Goal: Task Accomplishment & Management: Manage account settings

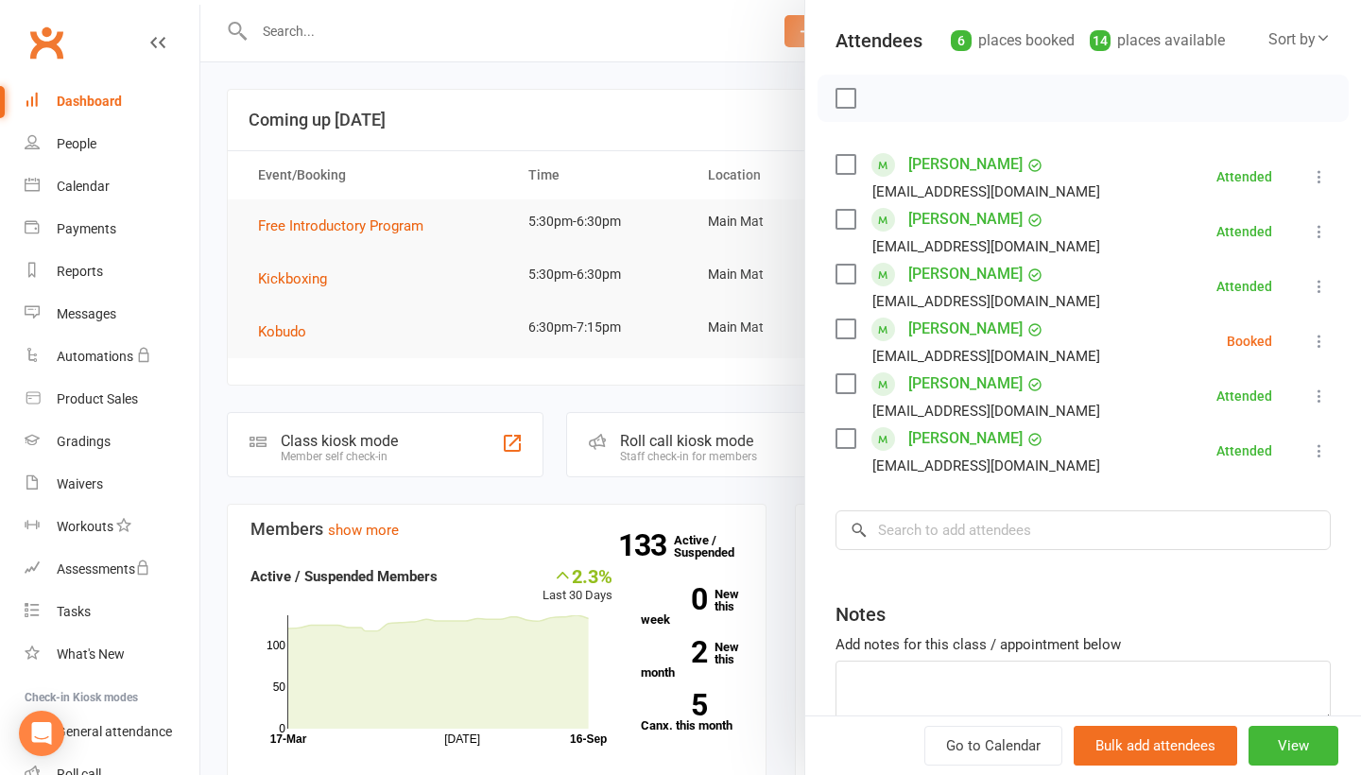
click at [1318, 346] on icon at bounding box center [1319, 341] width 19 height 19
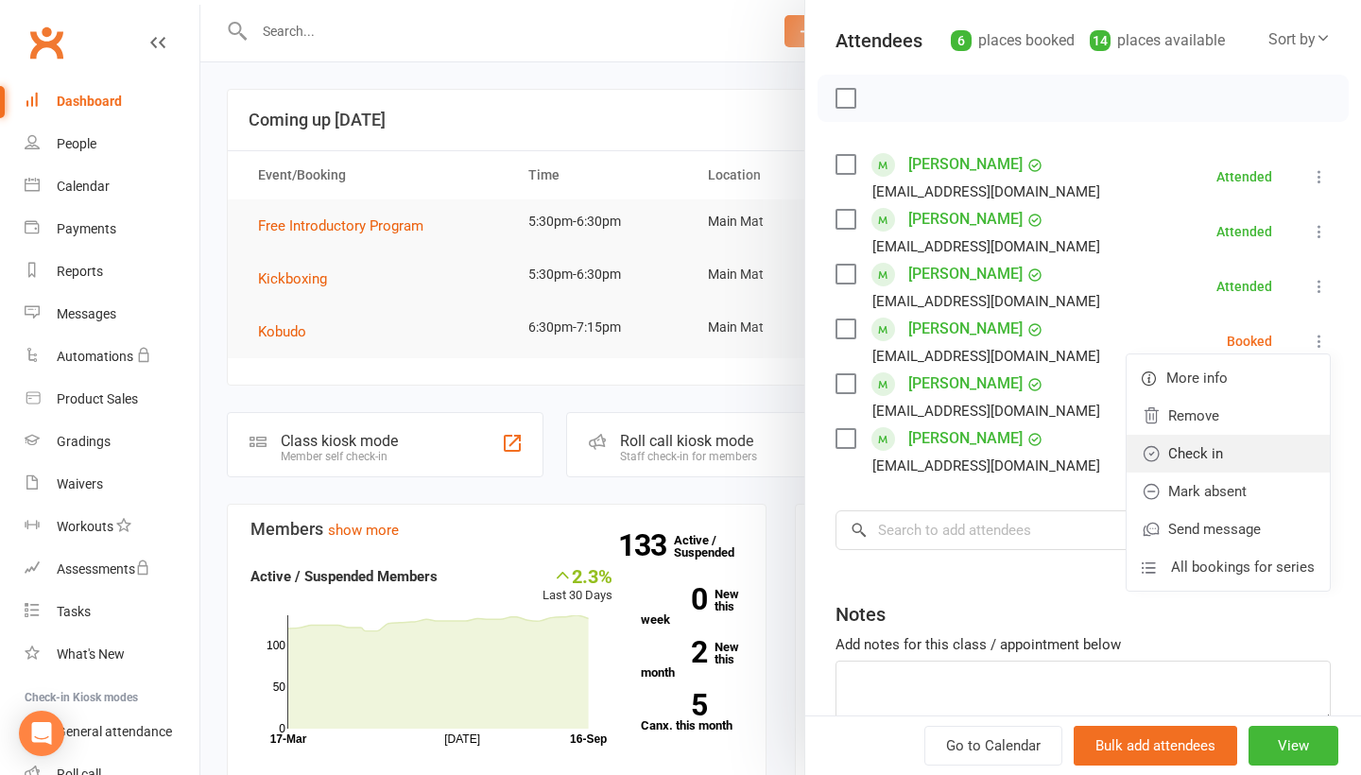
click at [1217, 454] on link "Check in" at bounding box center [1227, 454] width 203 height 38
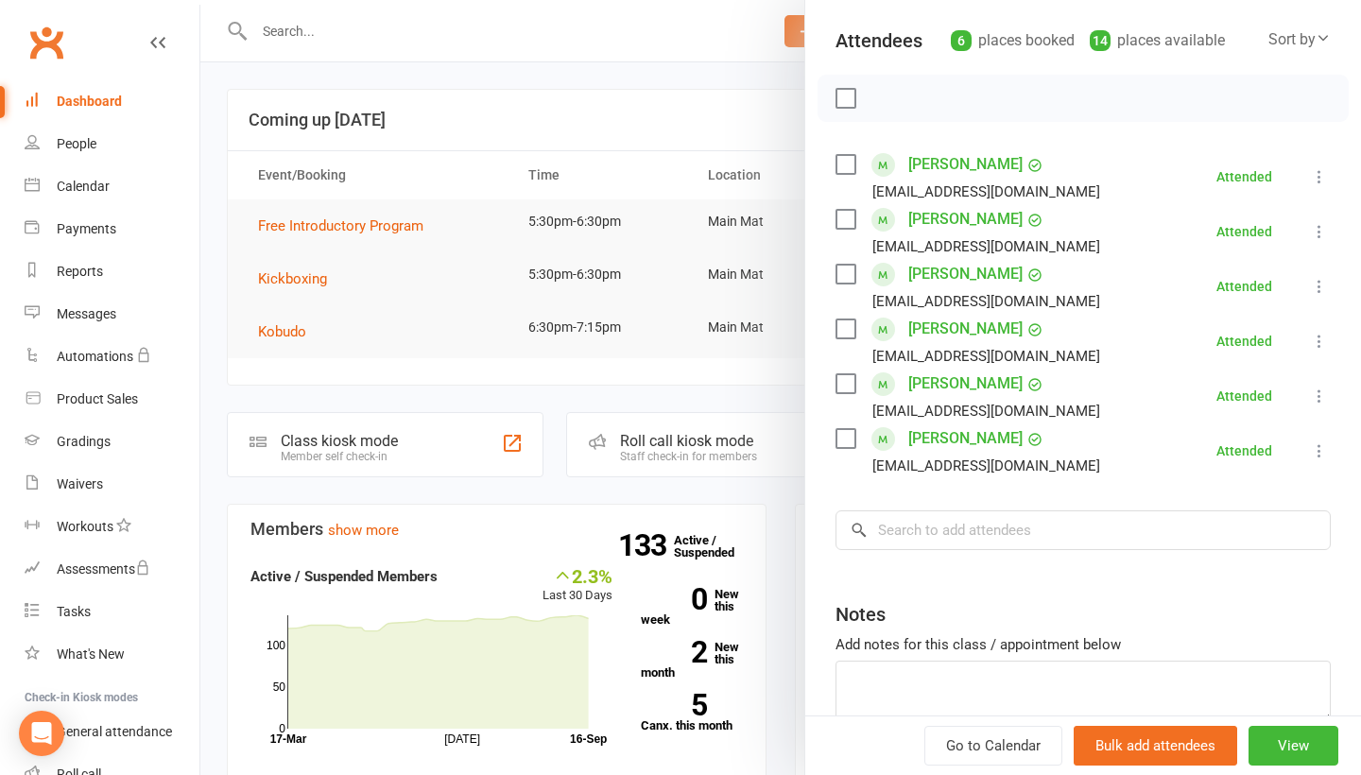
click at [670, 95] on div at bounding box center [780, 387] width 1160 height 775
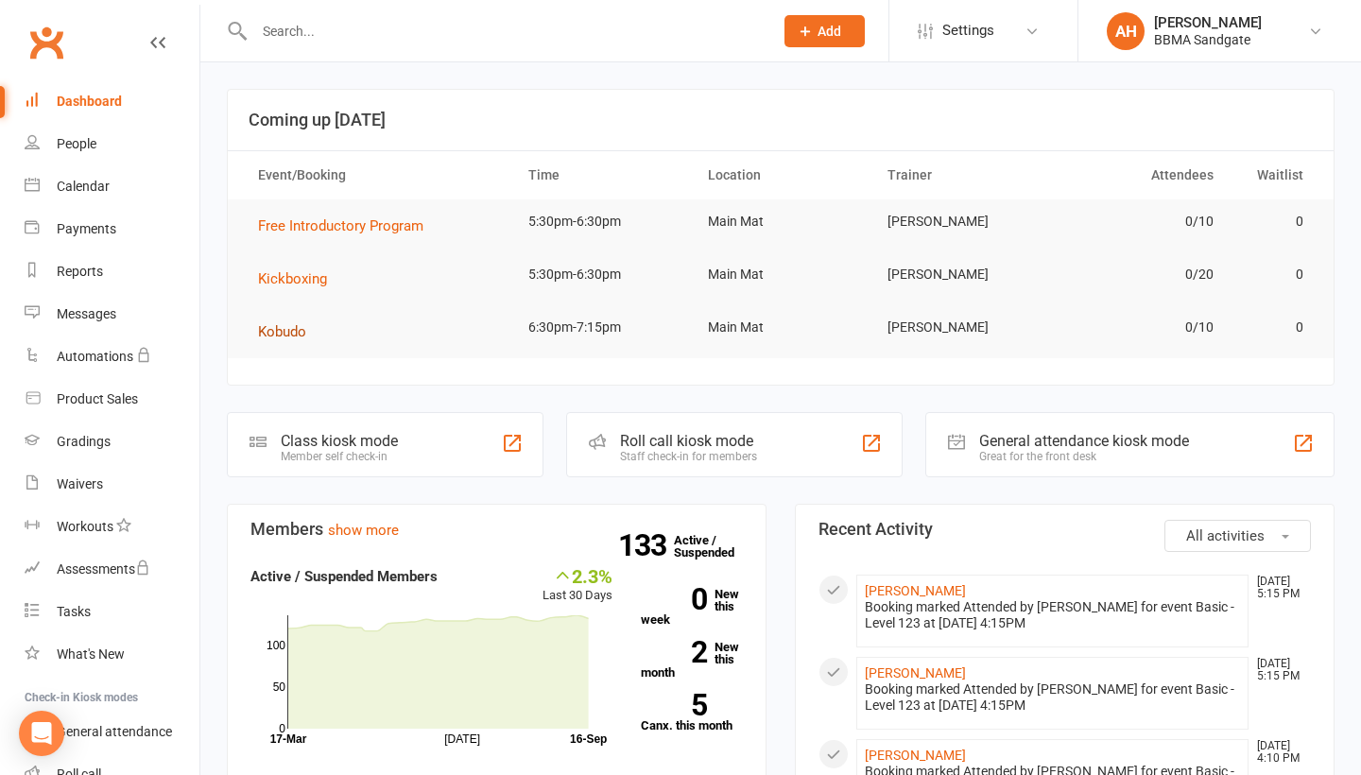
click at [289, 328] on span "Kobudo" at bounding box center [282, 331] width 48 height 17
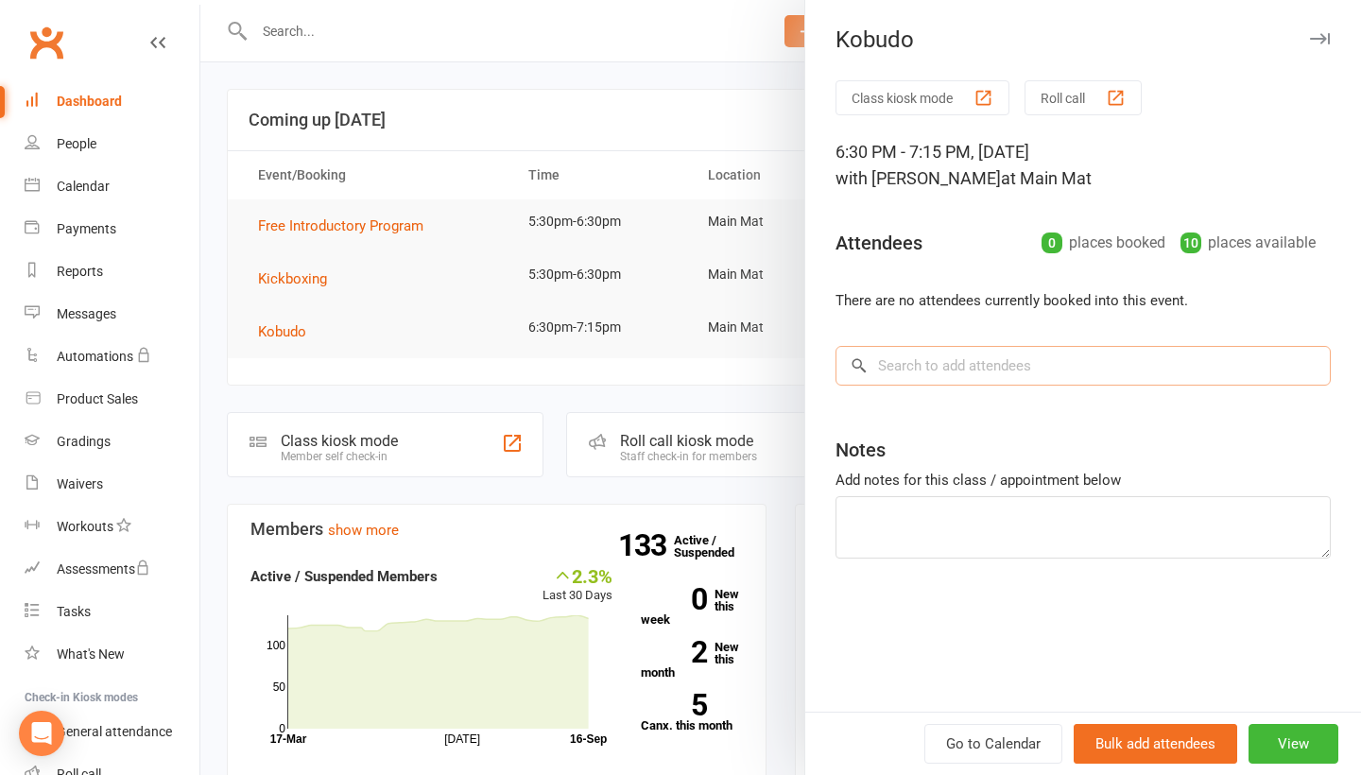
click at [981, 384] on input "search" at bounding box center [1082, 366] width 495 height 40
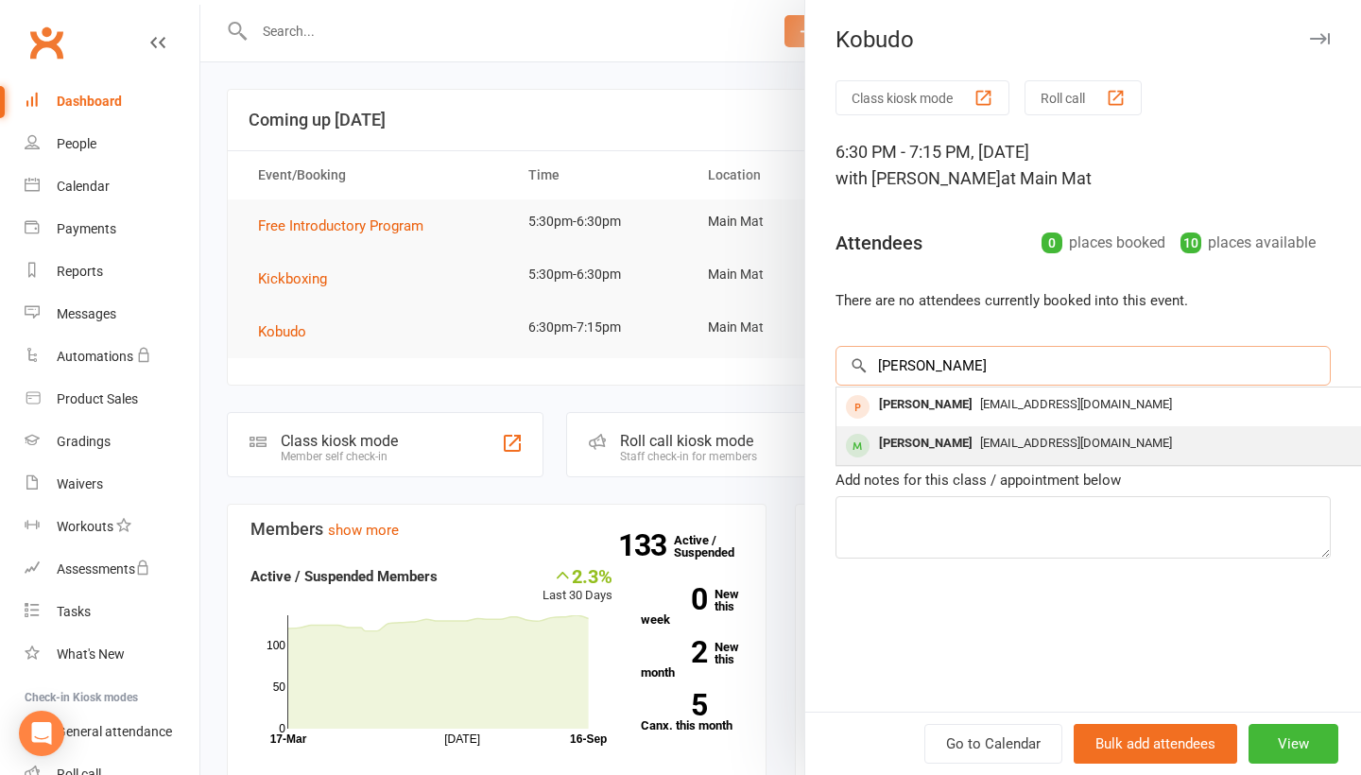
type input "[PERSON_NAME]"
click at [969, 437] on div "[EMAIL_ADDRESS][DOMAIN_NAME]" at bounding box center [1119, 443] width 550 height 27
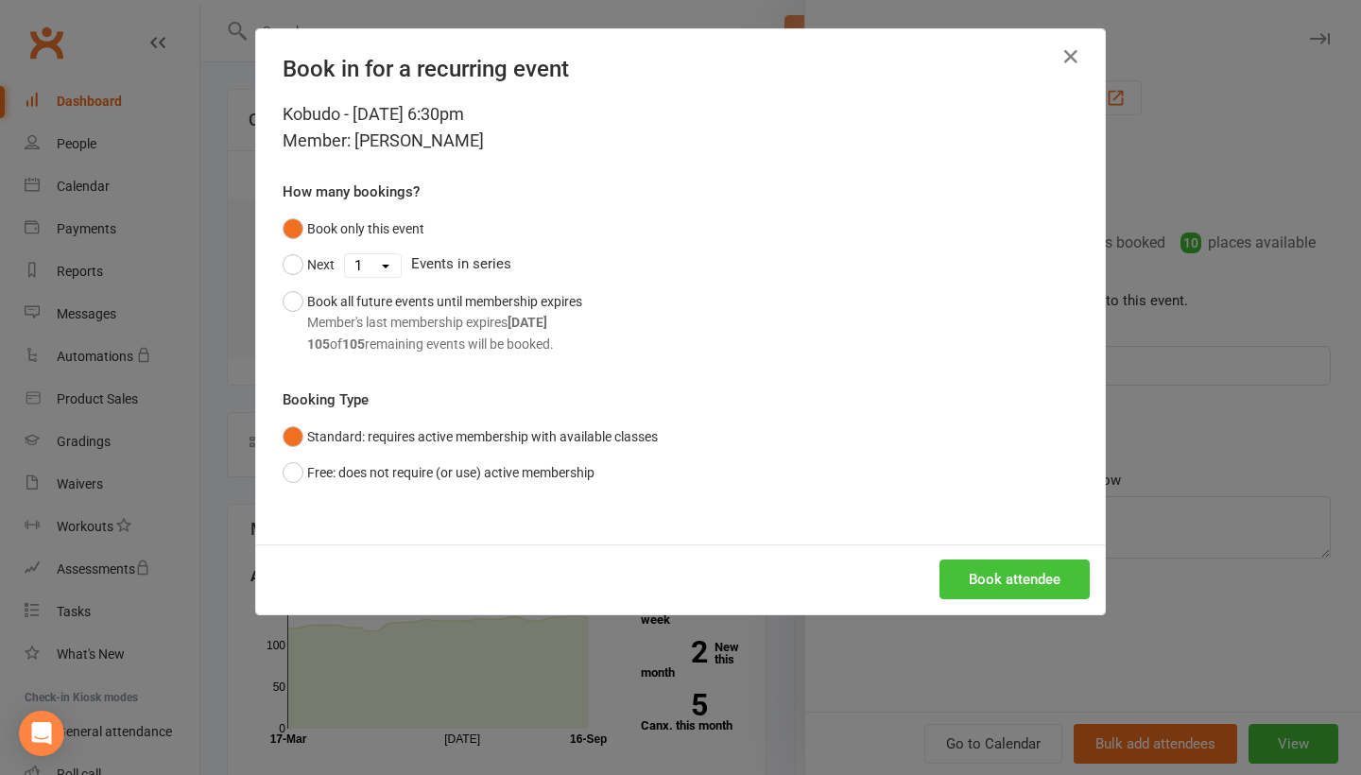
click at [984, 587] on button "Book attendee" at bounding box center [1014, 579] width 150 height 40
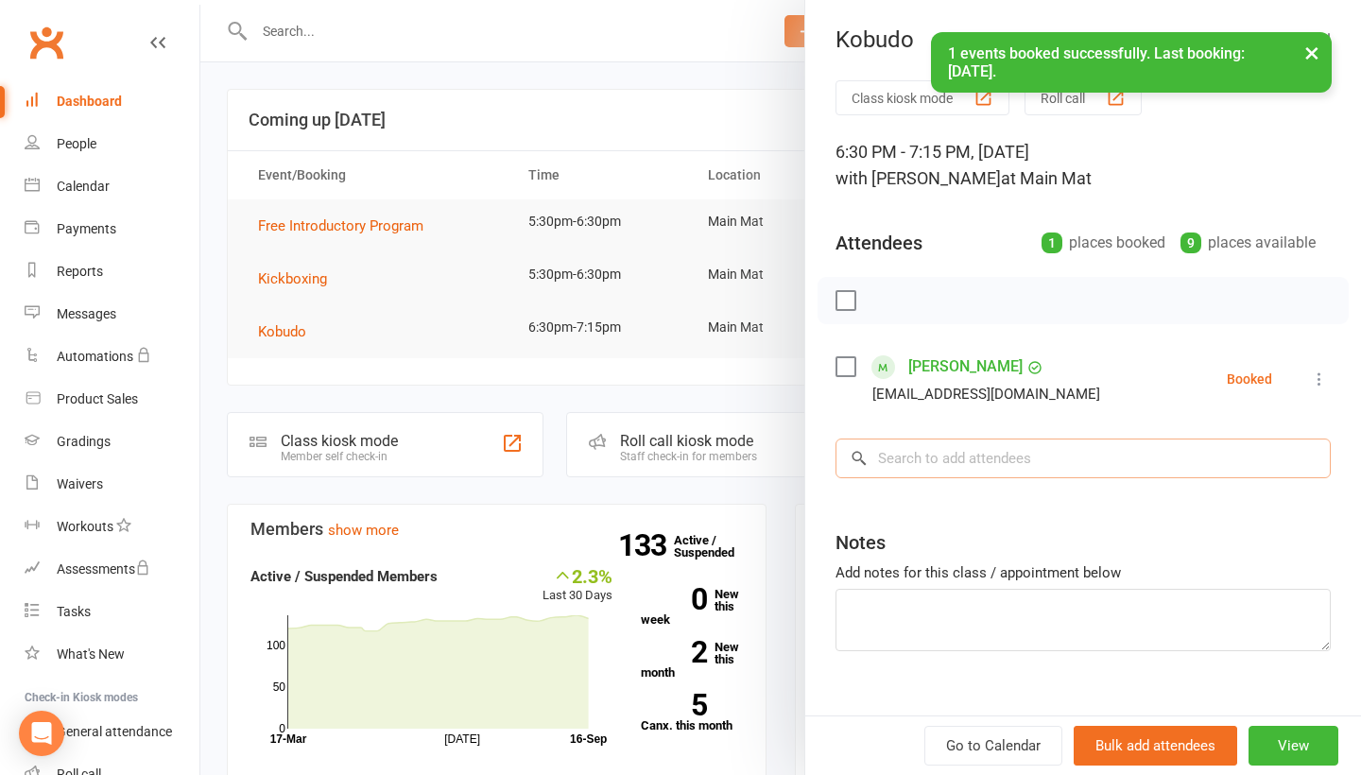
click at [1018, 455] on input "search" at bounding box center [1082, 458] width 495 height 40
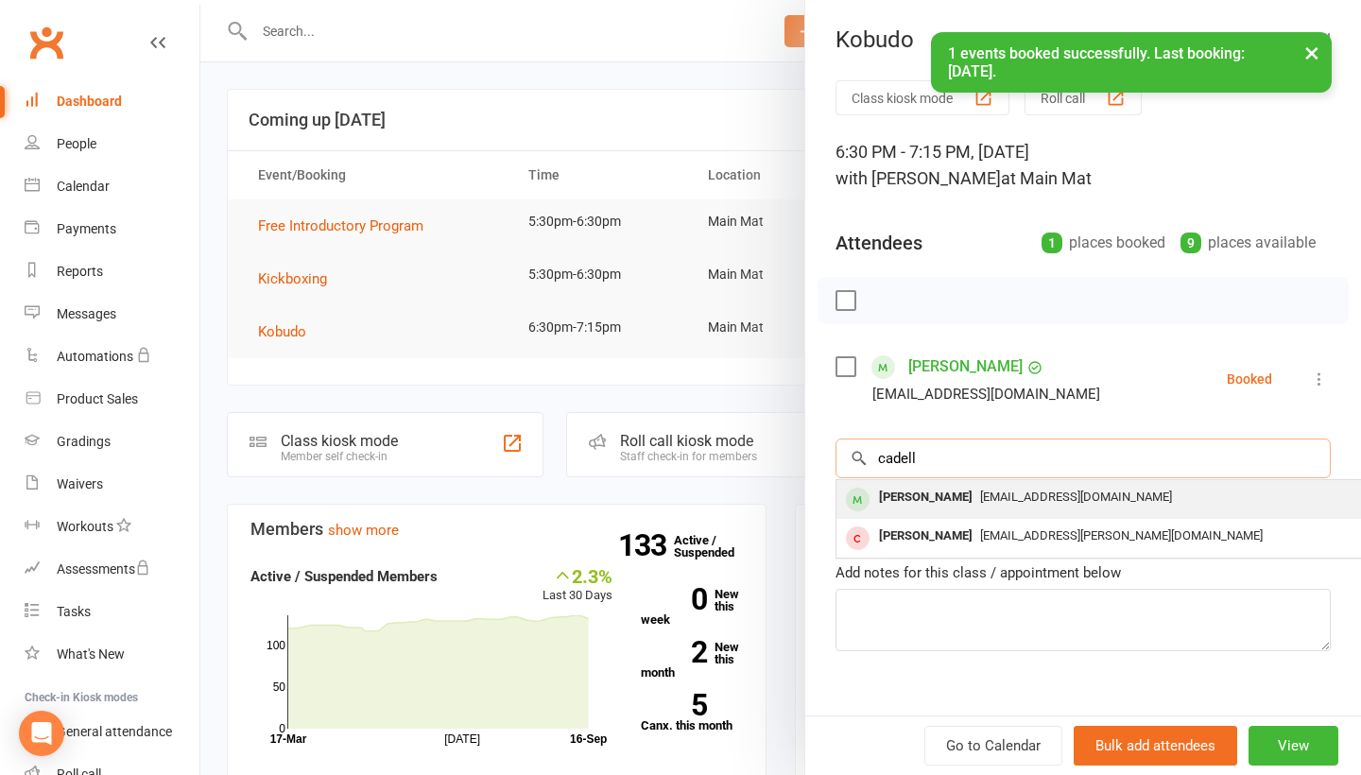
type input "cadell"
click at [1014, 511] on div "[EMAIL_ADDRESS][DOMAIN_NAME]" at bounding box center [1119, 497] width 550 height 27
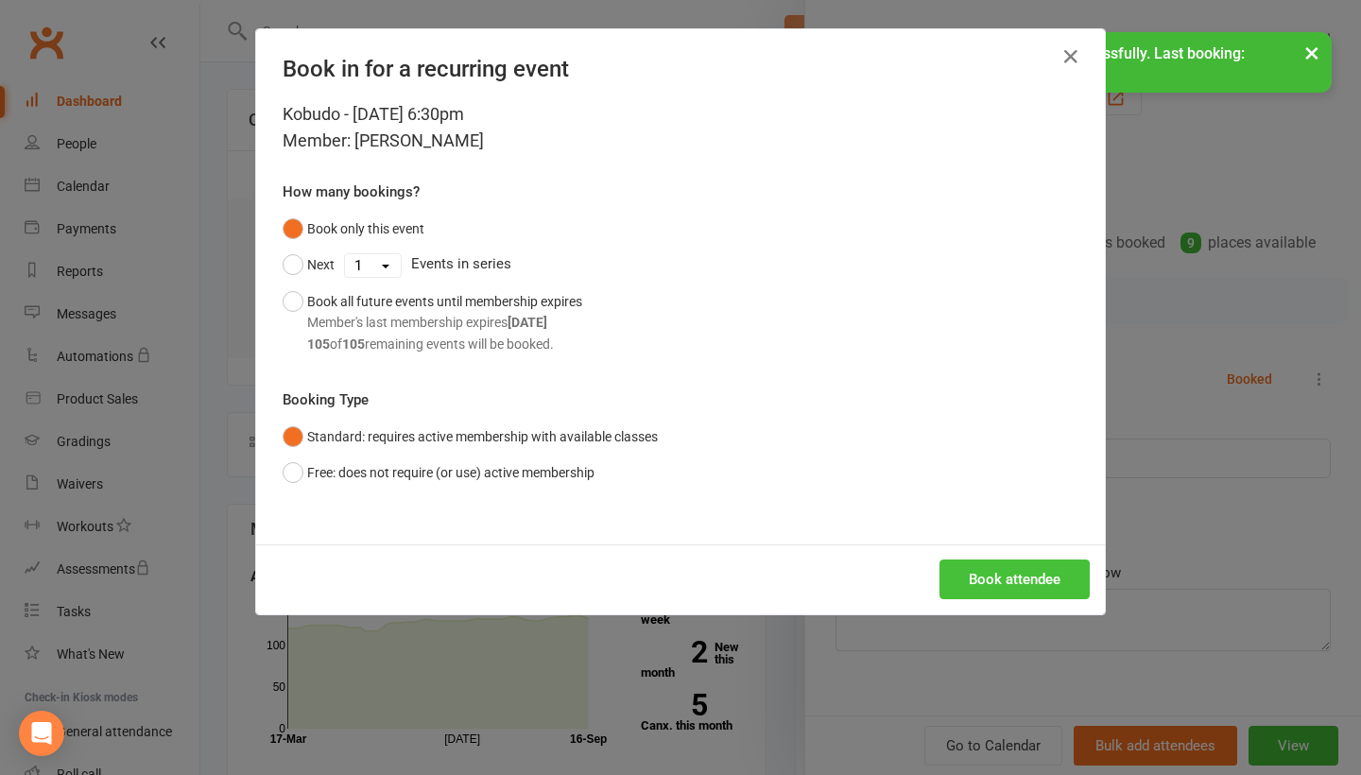
click at [997, 579] on button "Book attendee" at bounding box center [1014, 579] width 150 height 40
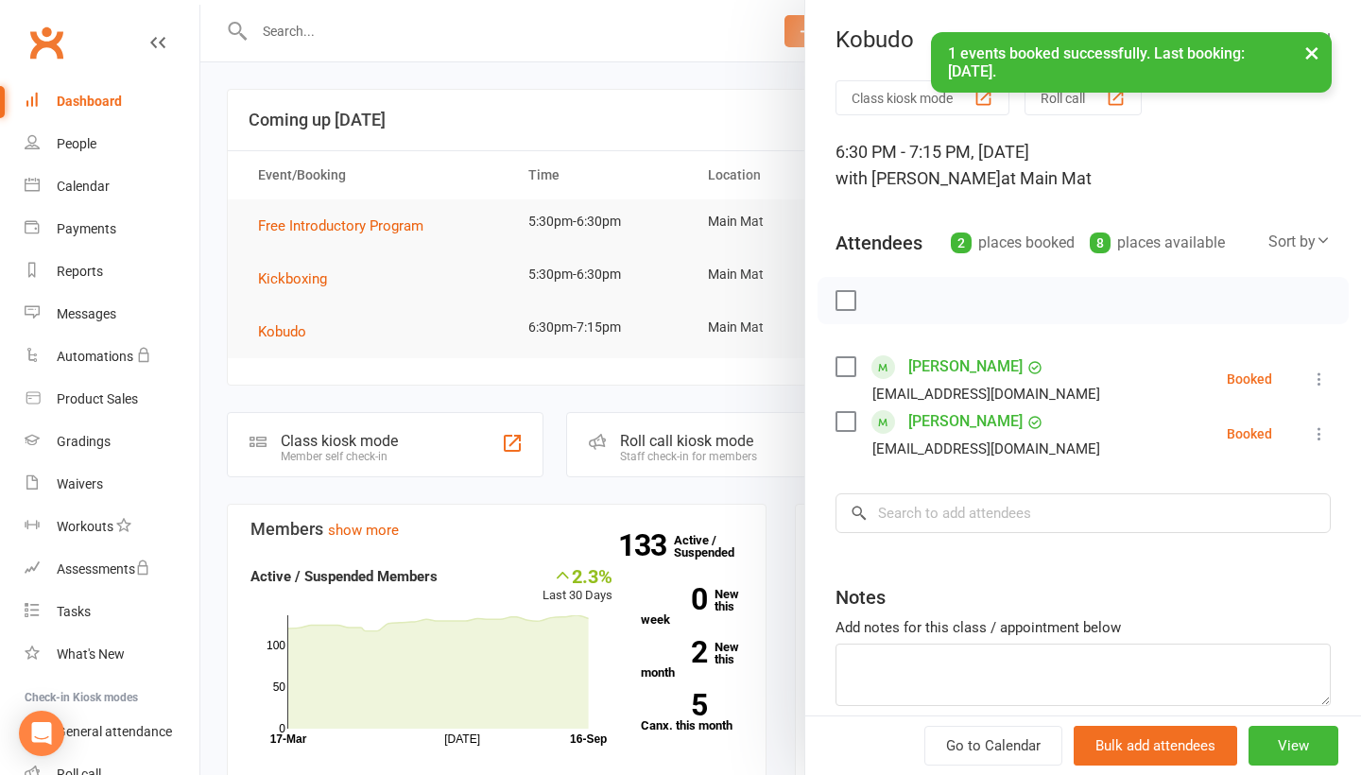
click at [1324, 384] on icon at bounding box center [1319, 378] width 19 height 19
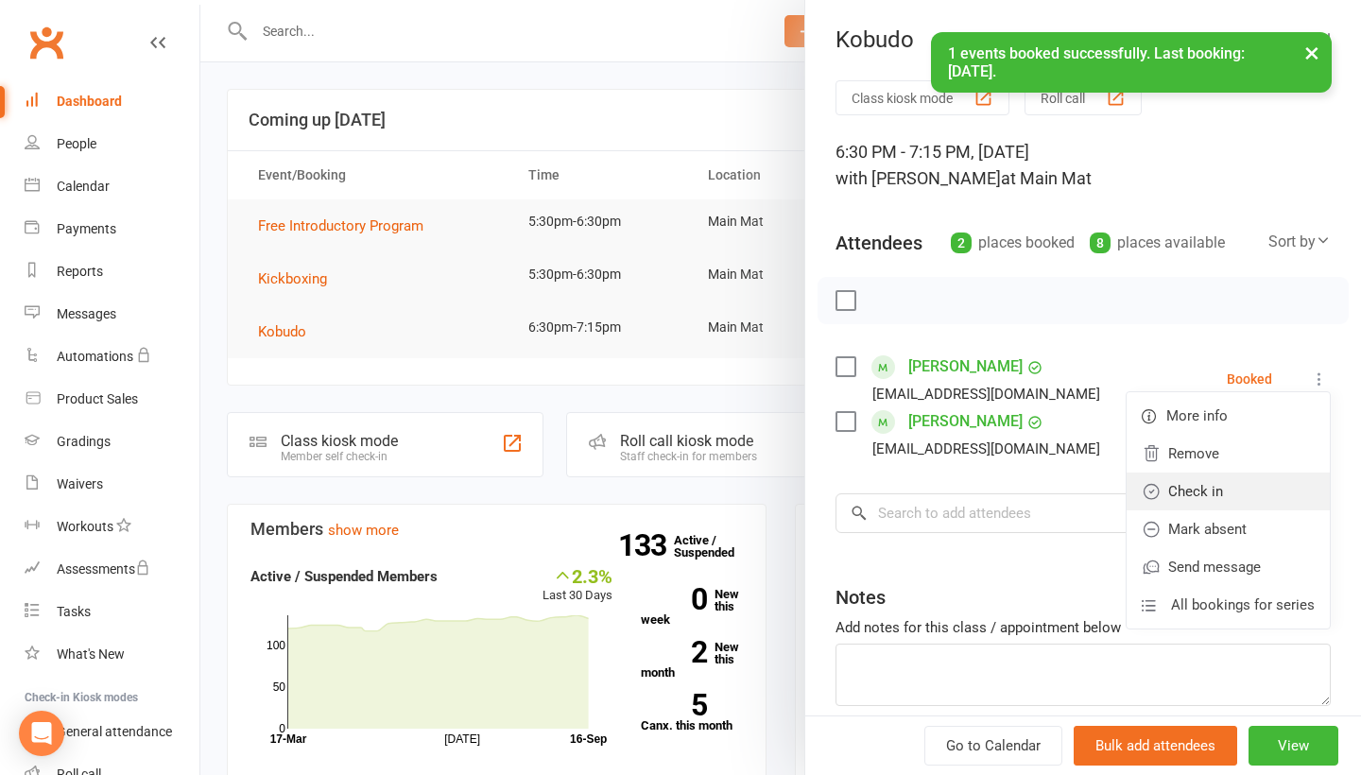
click at [1230, 499] on link "Check in" at bounding box center [1227, 491] width 203 height 38
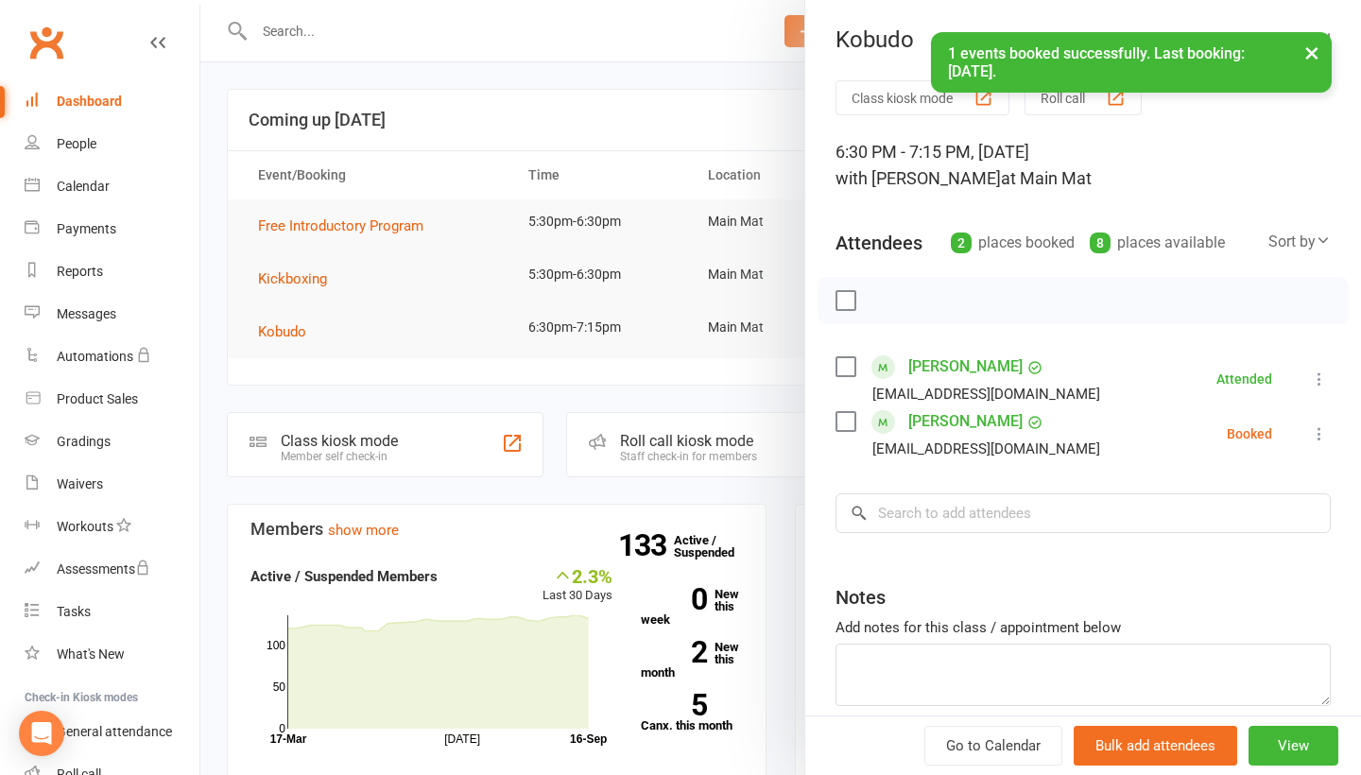
click at [1319, 443] on icon at bounding box center [1319, 433] width 19 height 19
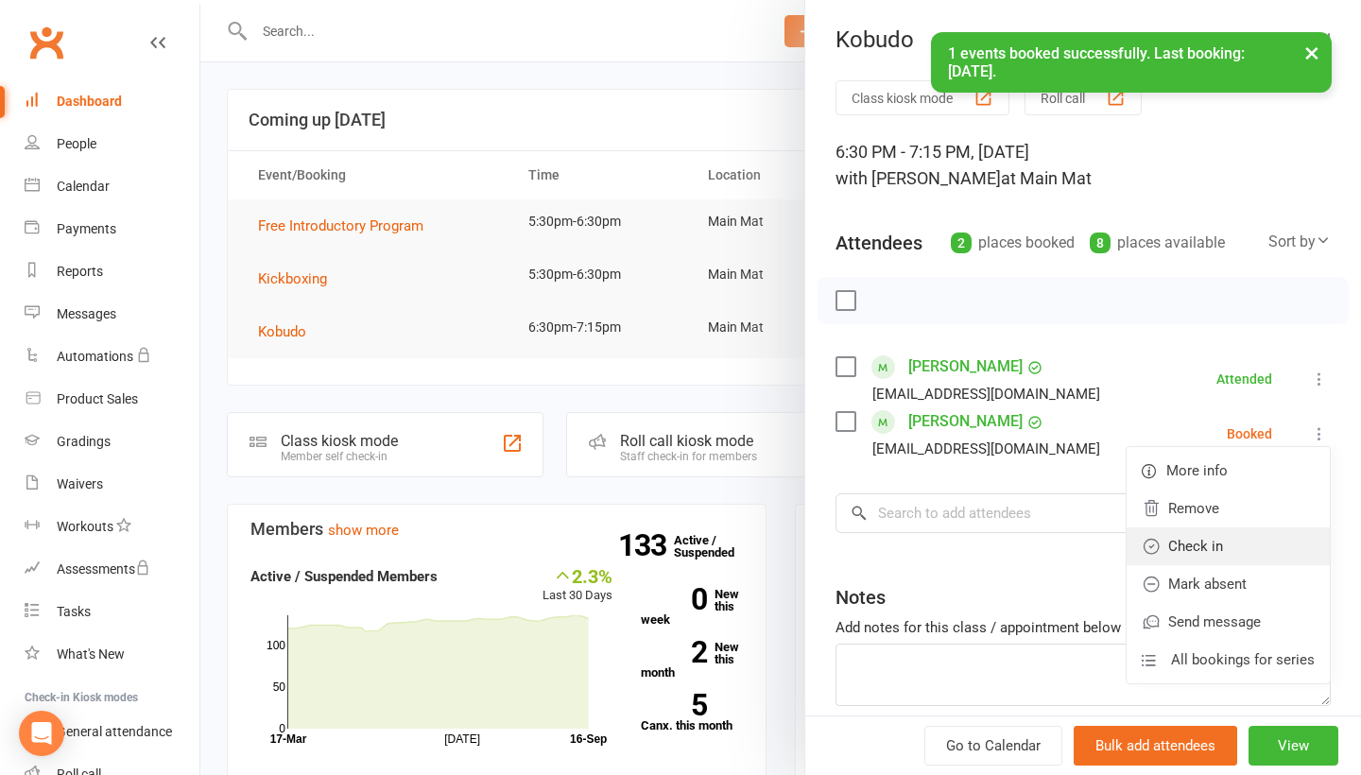
click at [1256, 545] on link "Check in" at bounding box center [1227, 546] width 203 height 38
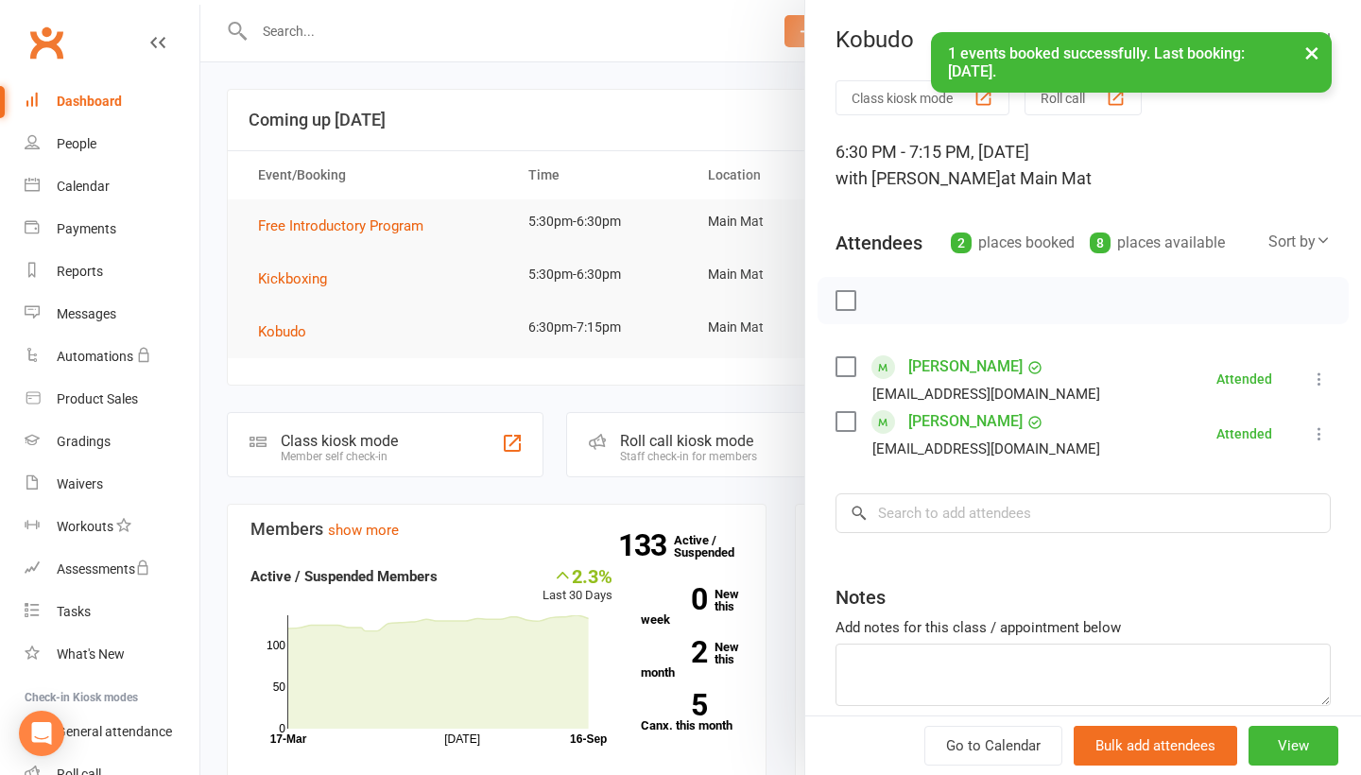
click at [658, 122] on div at bounding box center [780, 387] width 1160 height 775
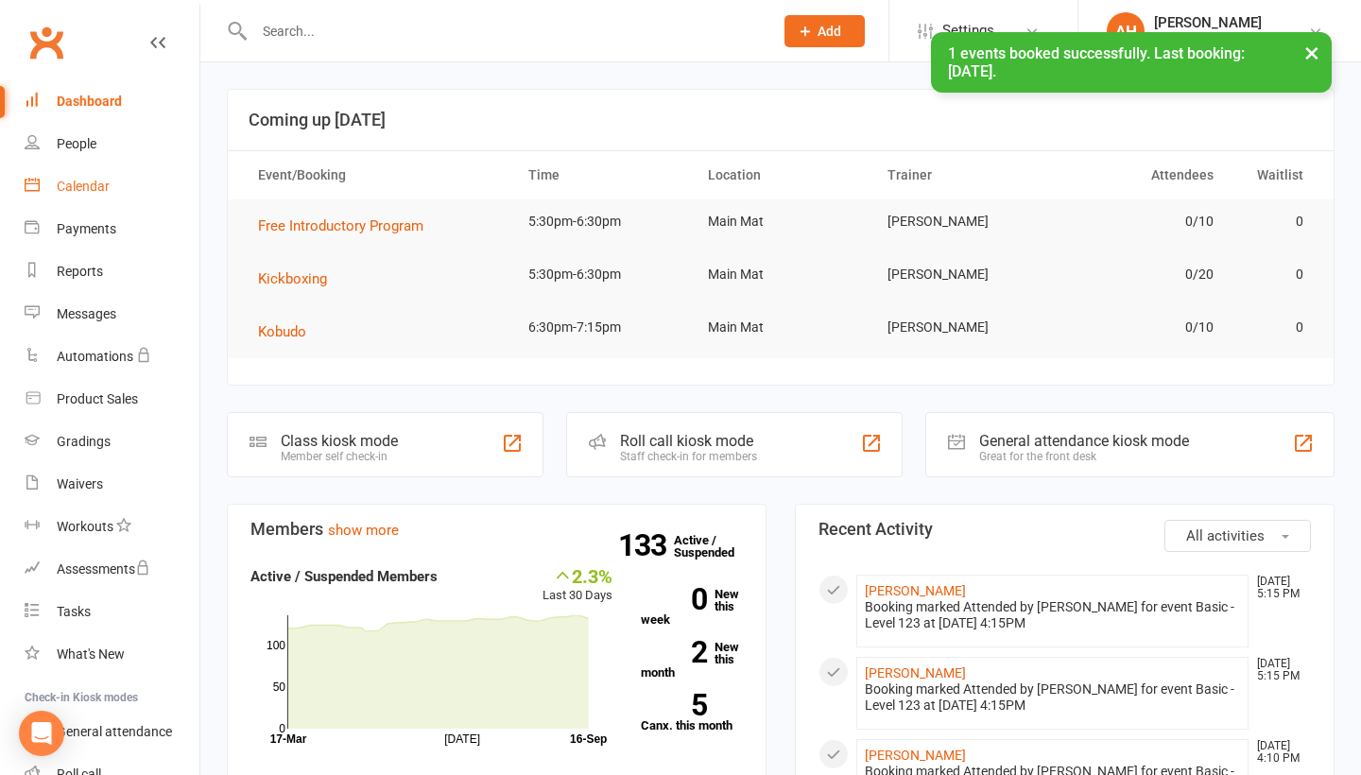
click at [62, 186] on div "Calendar" at bounding box center [83, 186] width 53 height 15
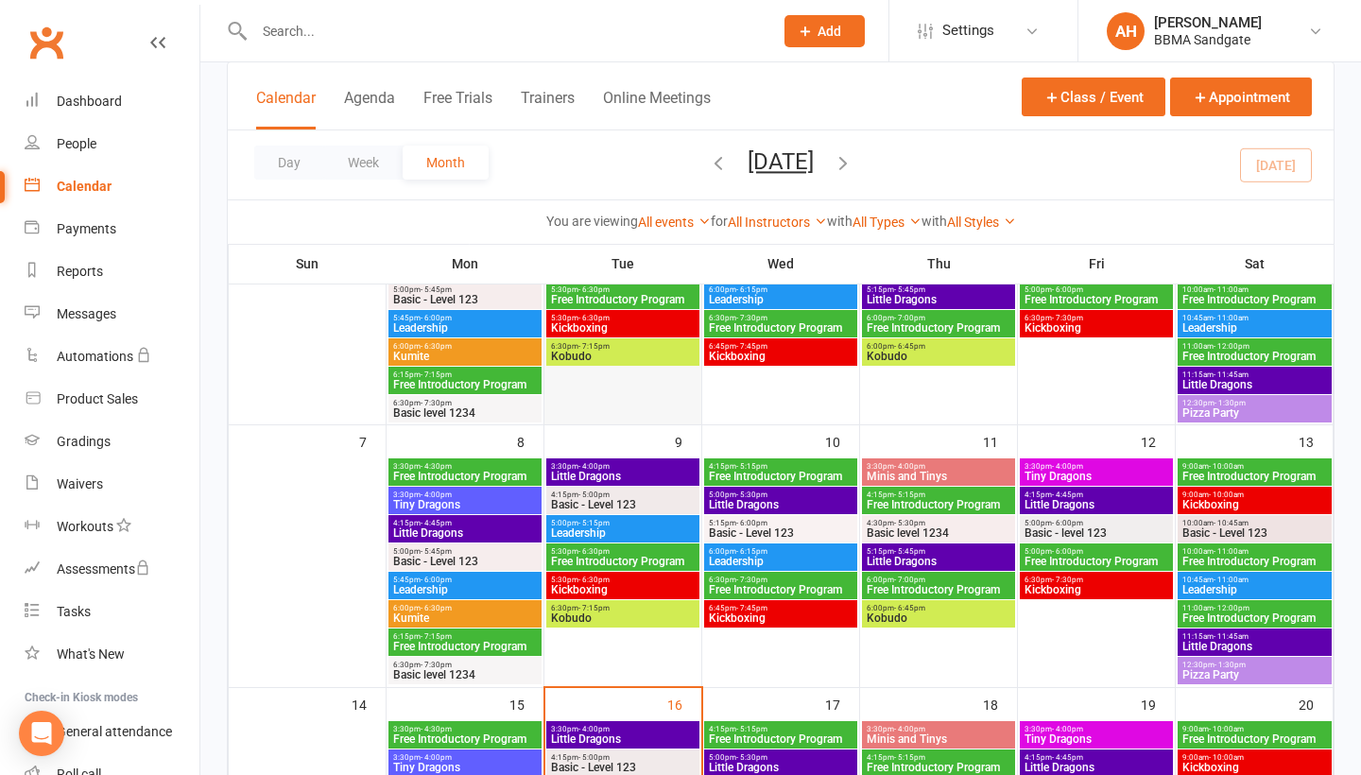
scroll to position [437, 0]
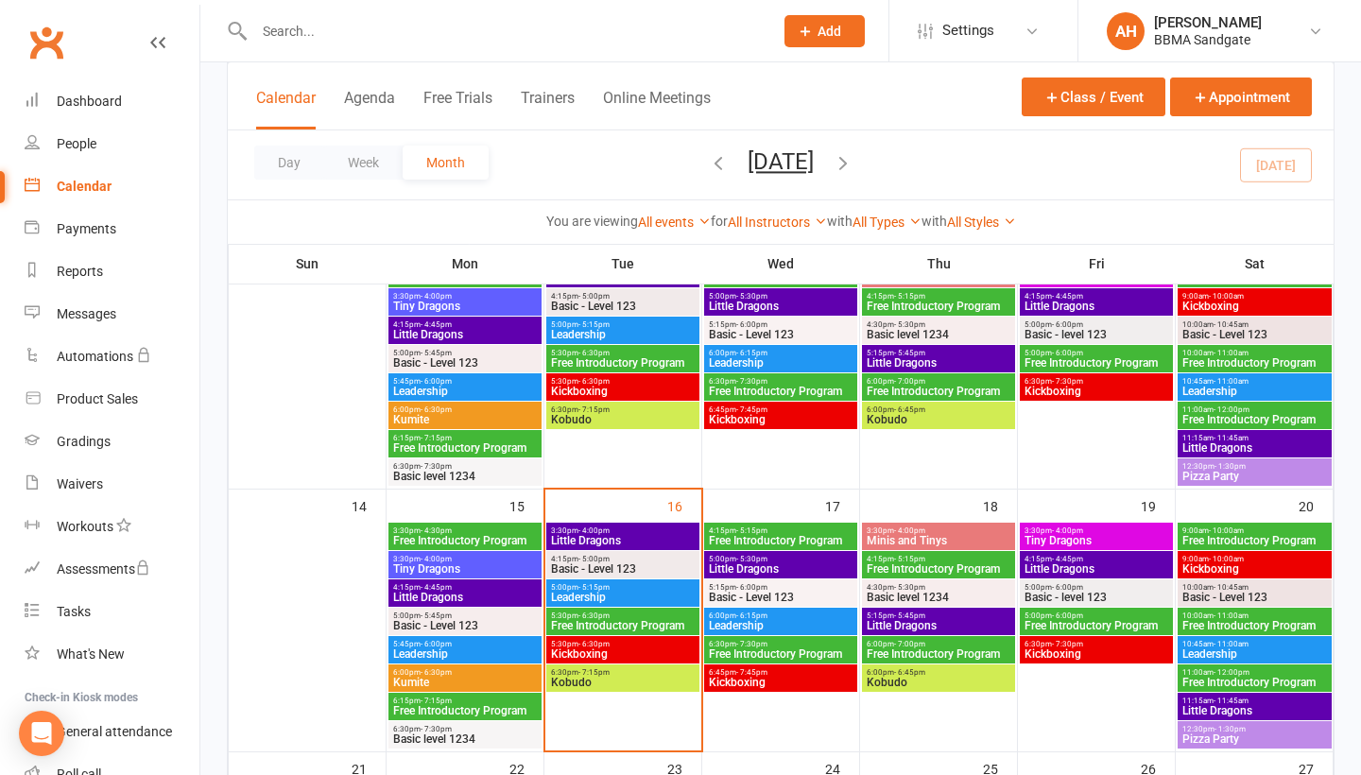
click at [632, 568] on span "Basic - Level 123" at bounding box center [623, 568] width 146 height 11
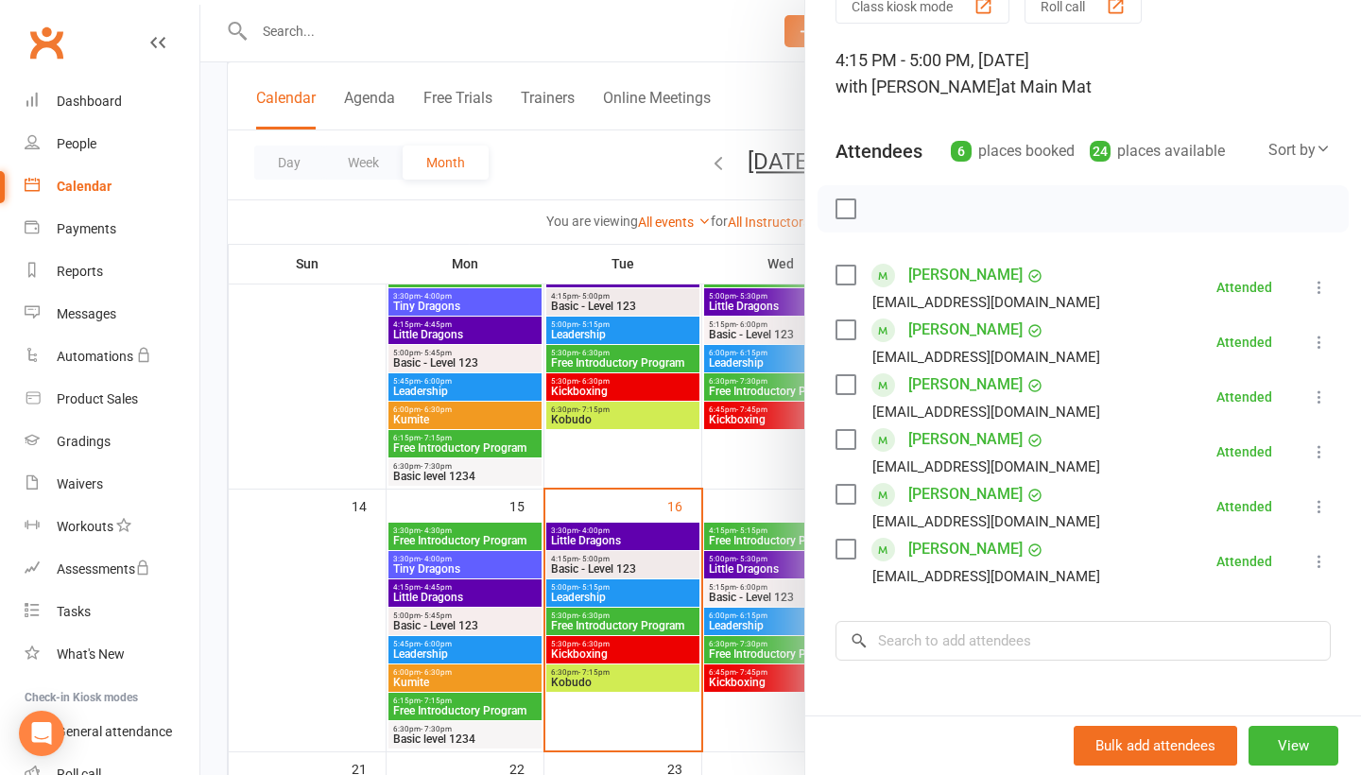
scroll to position [114, 0]
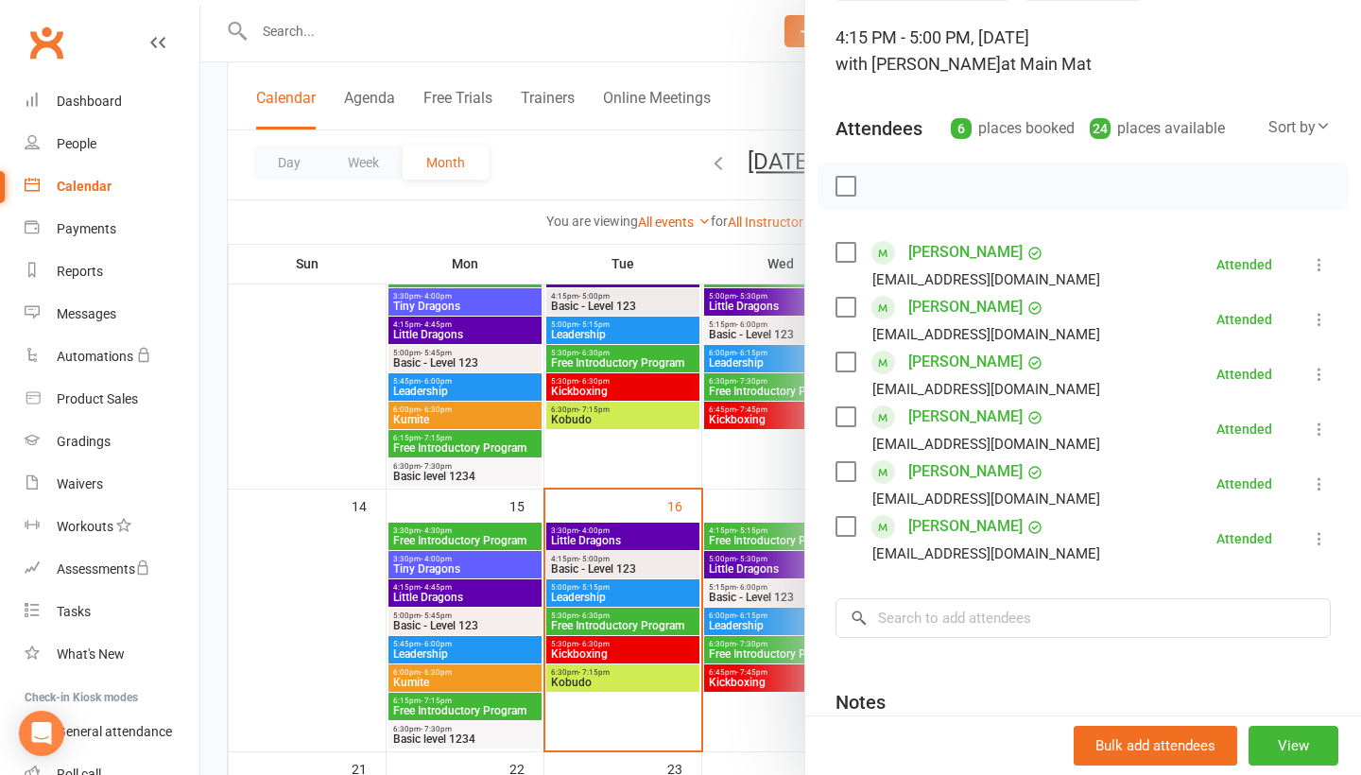
click at [774, 477] on div at bounding box center [780, 387] width 1160 height 775
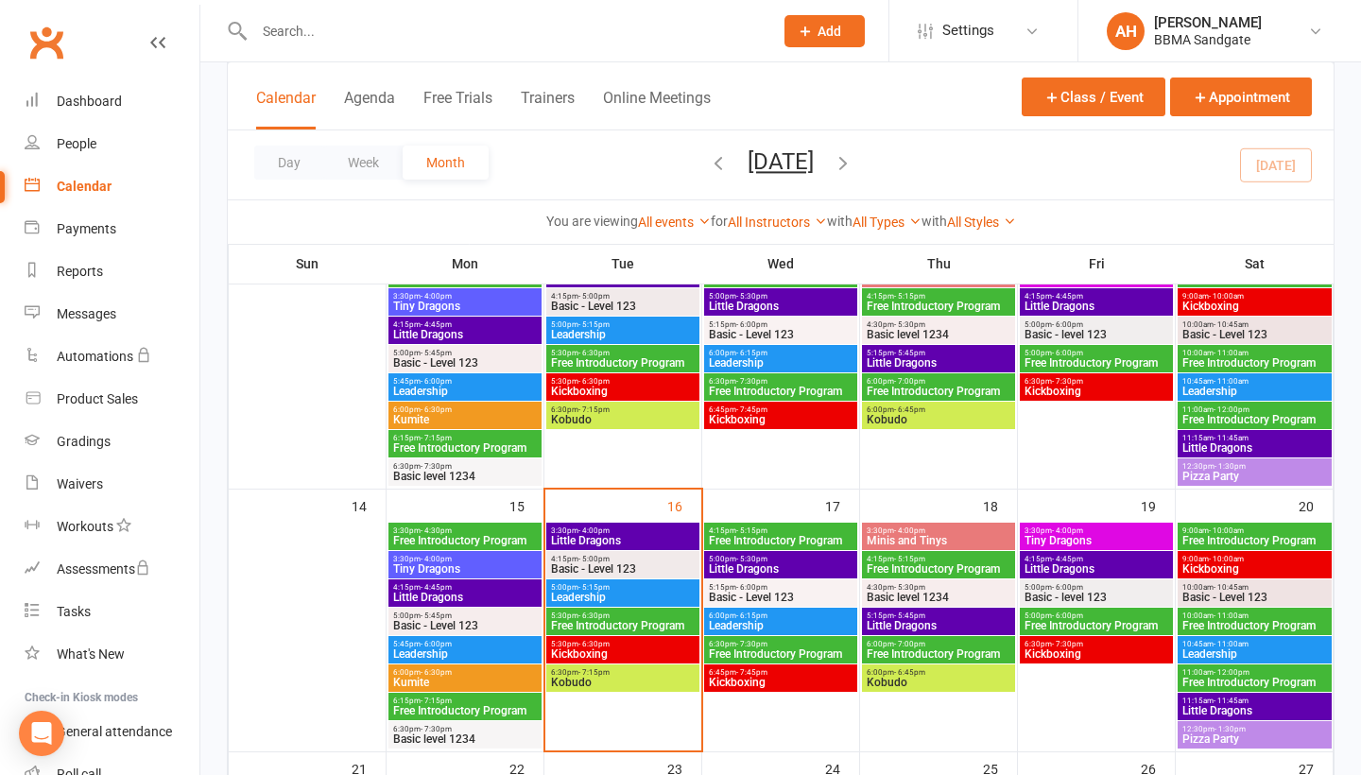
click at [574, 657] on span "Kickboxing" at bounding box center [623, 653] width 146 height 11
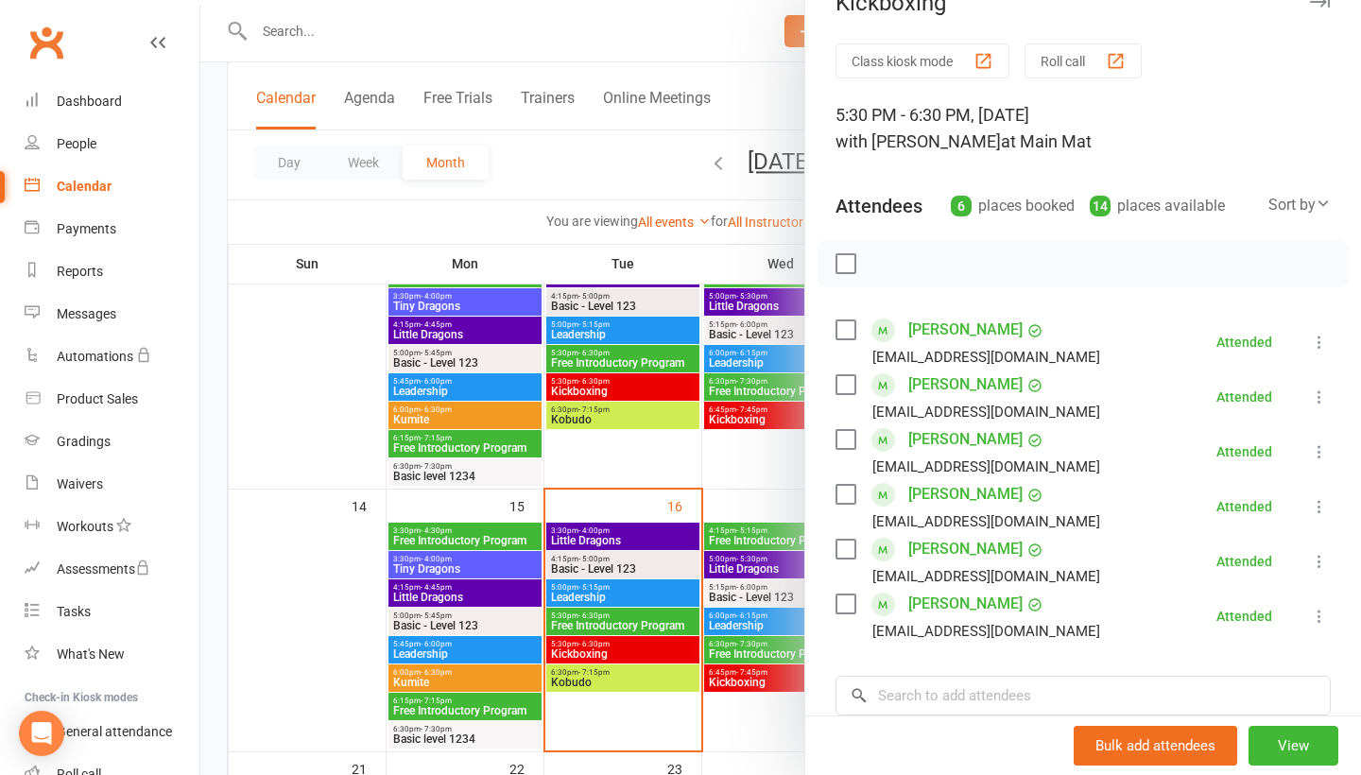
scroll to position [40, 0]
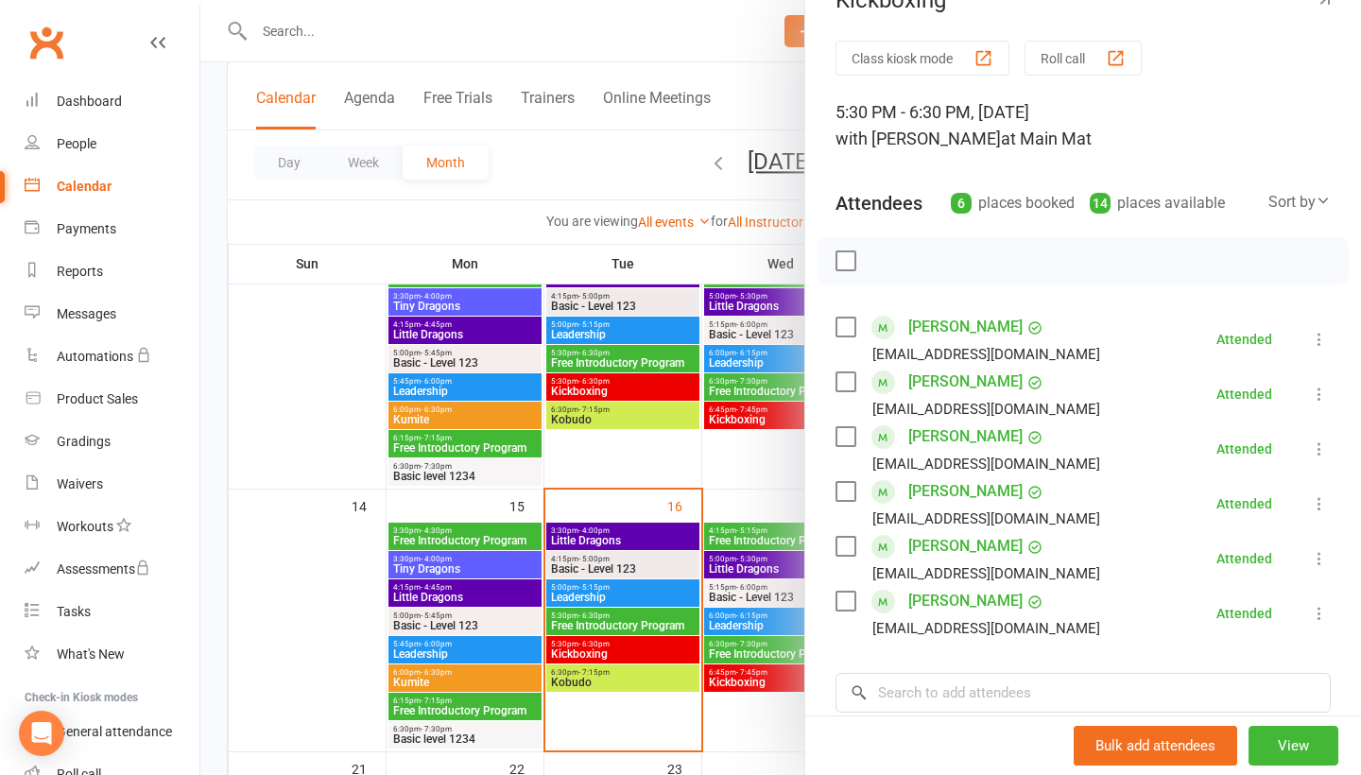
click at [651, 472] on div at bounding box center [780, 387] width 1160 height 775
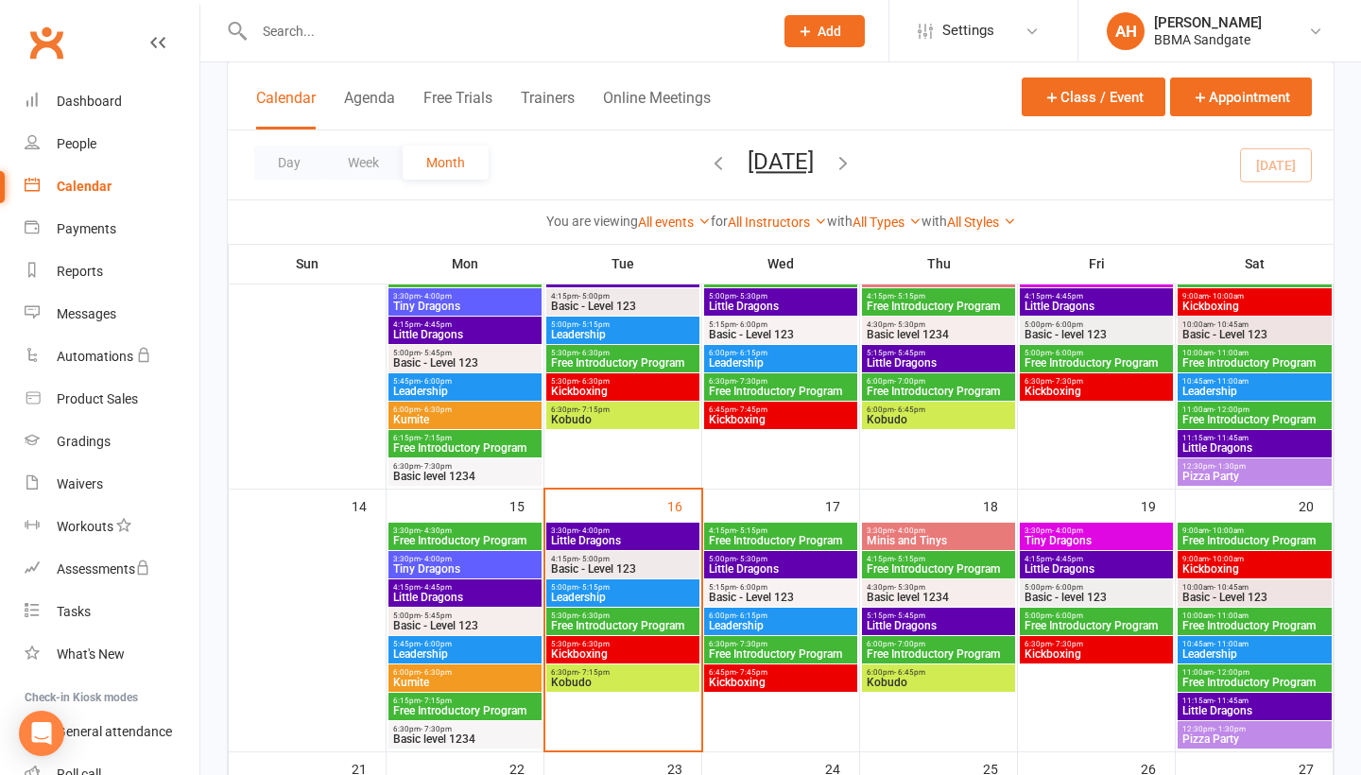
click at [582, 692] on div "6:30pm - 7:15pm Kobudo" at bounding box center [622, 677] width 153 height 27
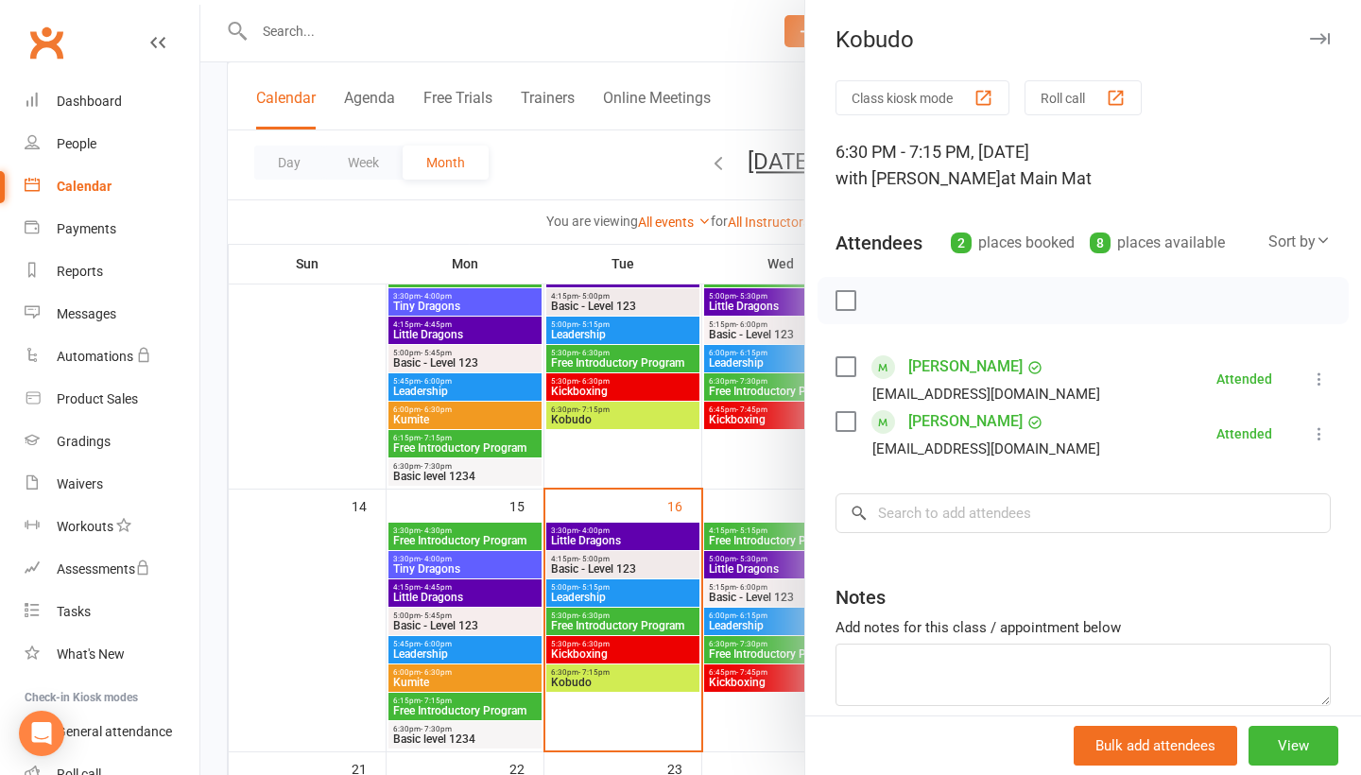
click at [316, 129] on div at bounding box center [780, 387] width 1160 height 775
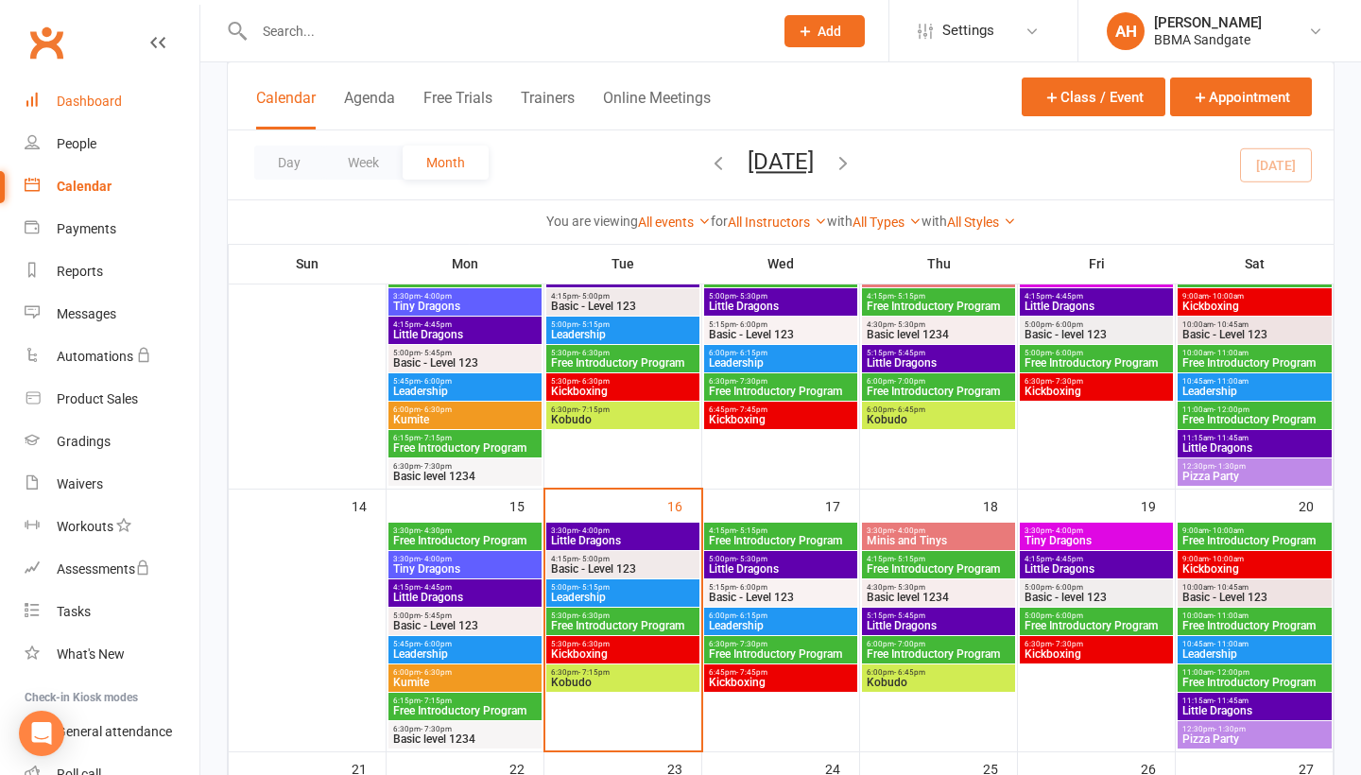
click at [133, 113] on link "Dashboard" at bounding box center [112, 101] width 175 height 43
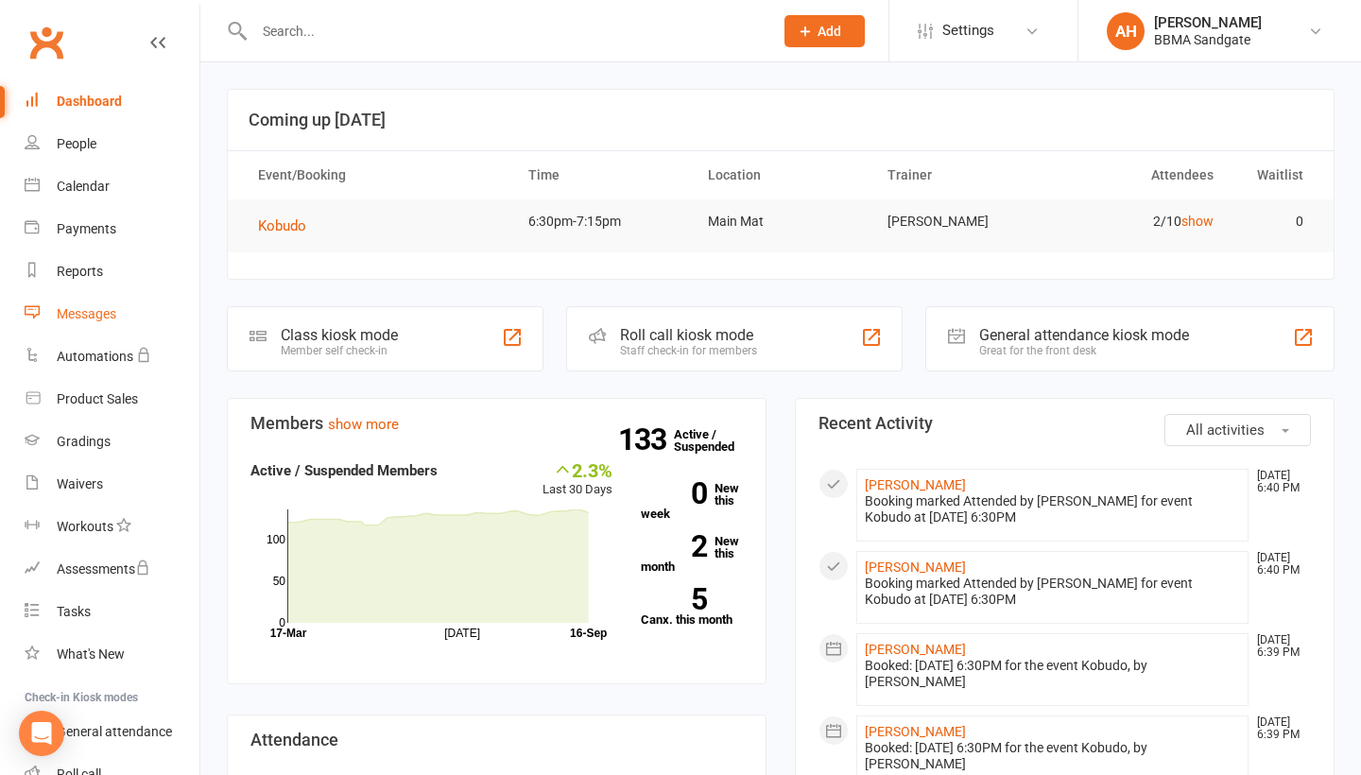
click at [107, 321] on link "Messages" at bounding box center [112, 314] width 175 height 43
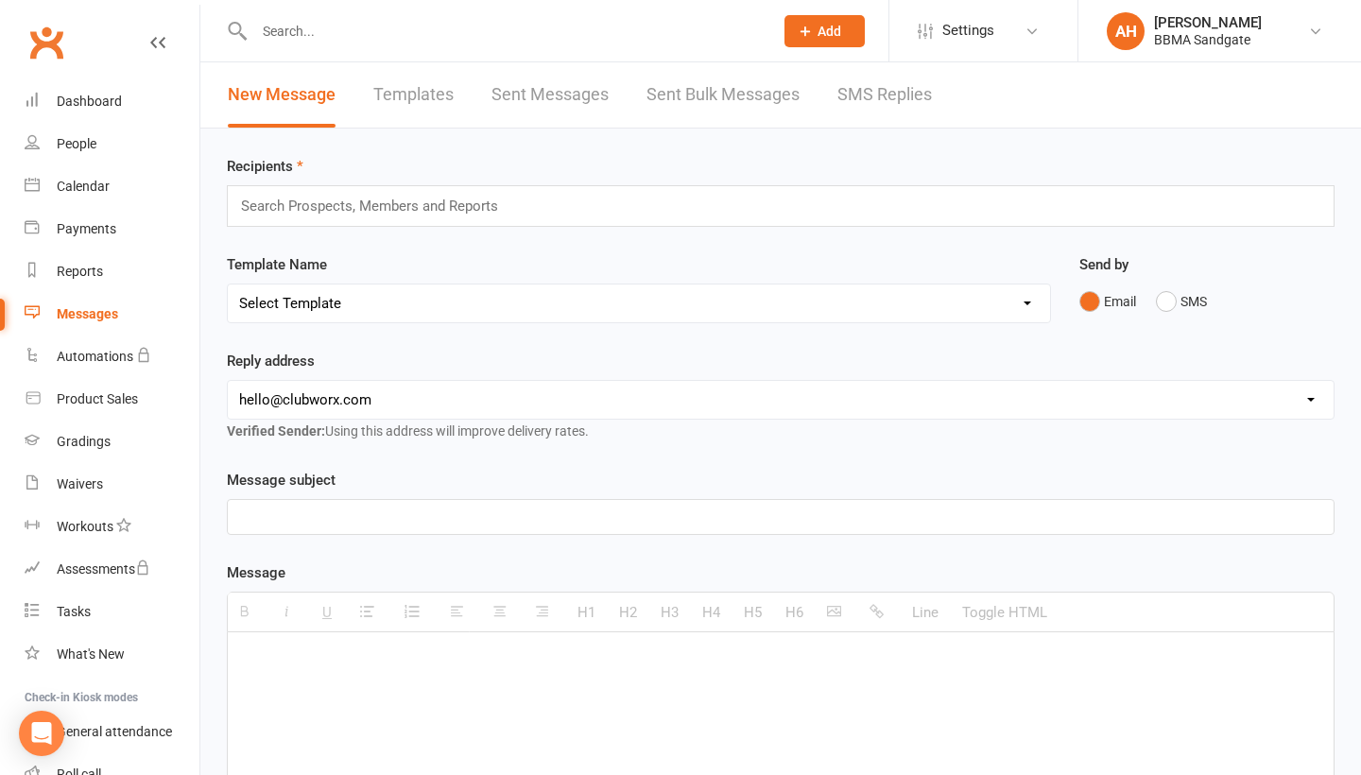
click at [902, 98] on link "SMS Replies" at bounding box center [884, 94] width 94 height 65
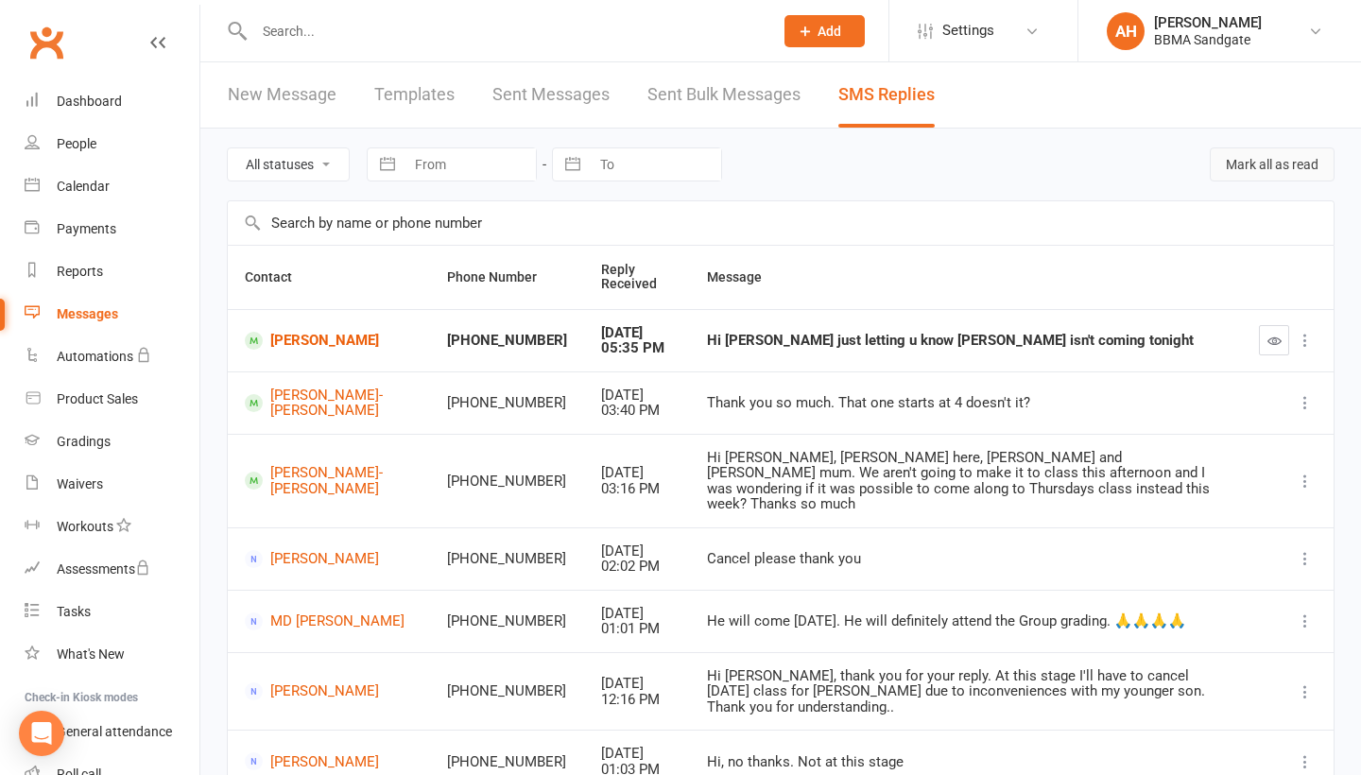
click at [1309, 175] on button "Mark all as read" at bounding box center [1271, 164] width 125 height 34
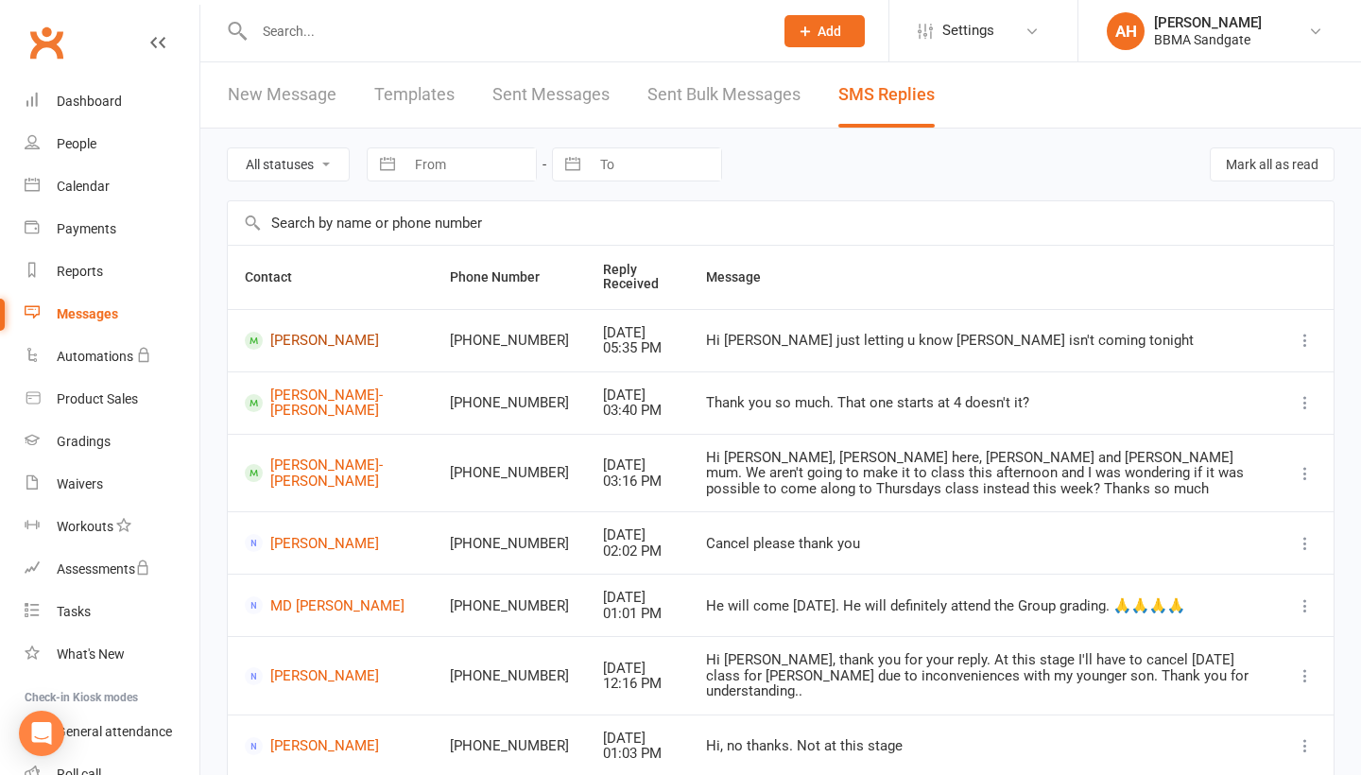
click at [290, 344] on link "[PERSON_NAME]" at bounding box center [330, 341] width 171 height 18
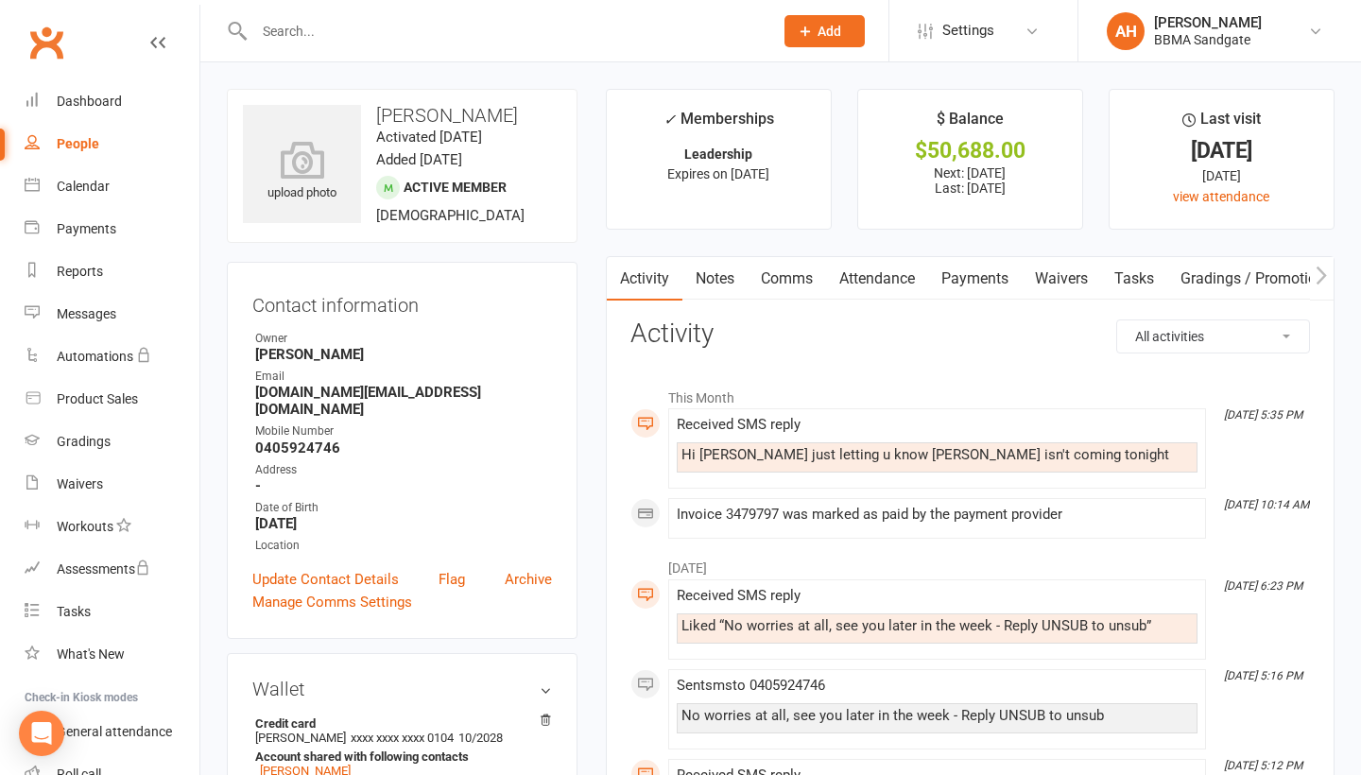
click at [773, 284] on link "Comms" at bounding box center [786, 278] width 78 height 43
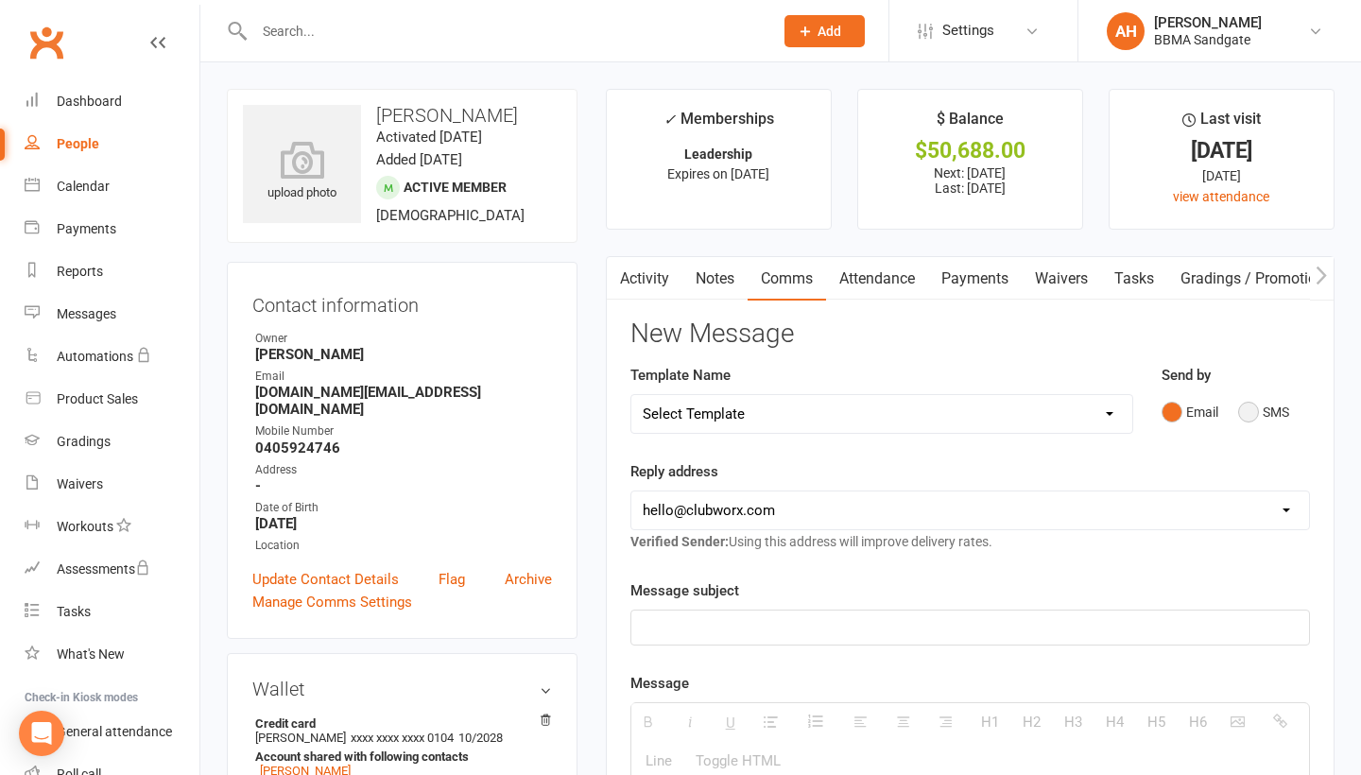
click at [1253, 418] on button "SMS" at bounding box center [1263, 412] width 51 height 36
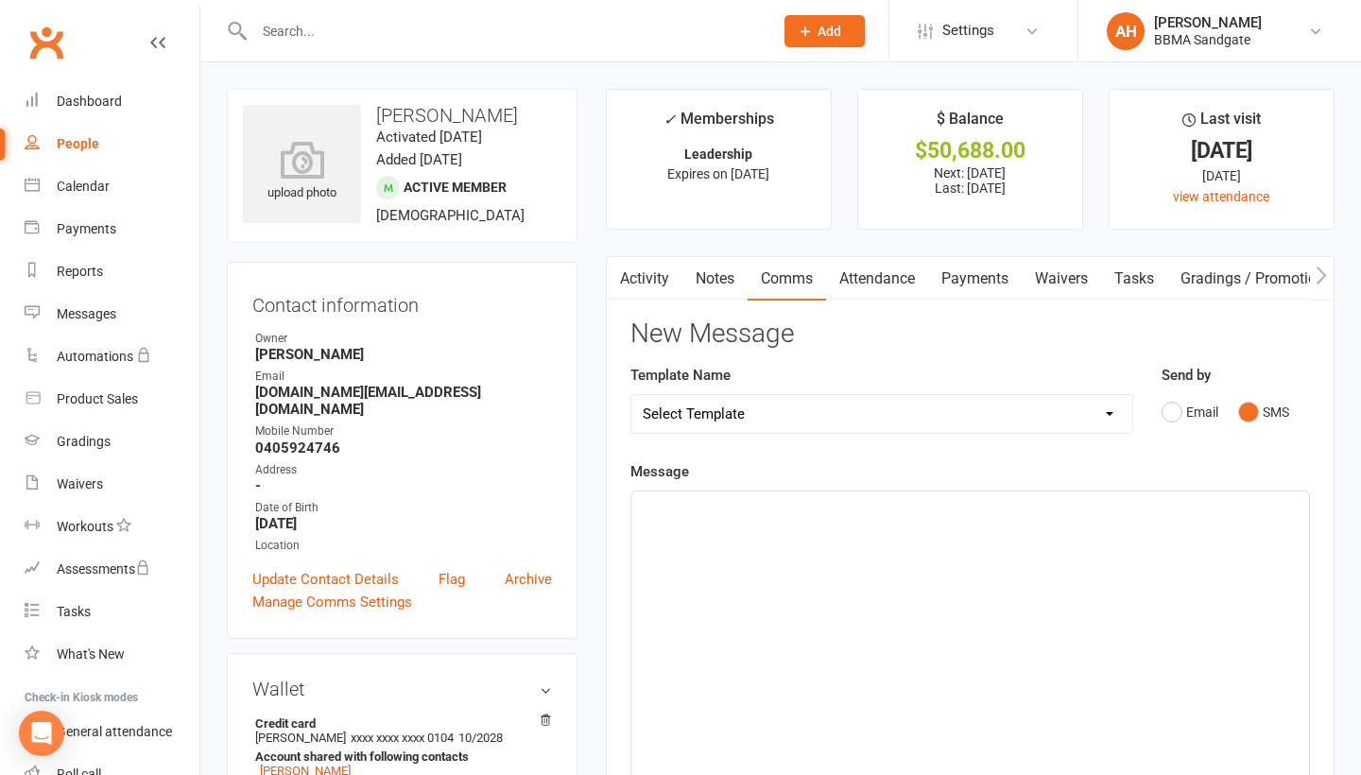
click at [912, 619] on div at bounding box center [969, 632] width 677 height 283
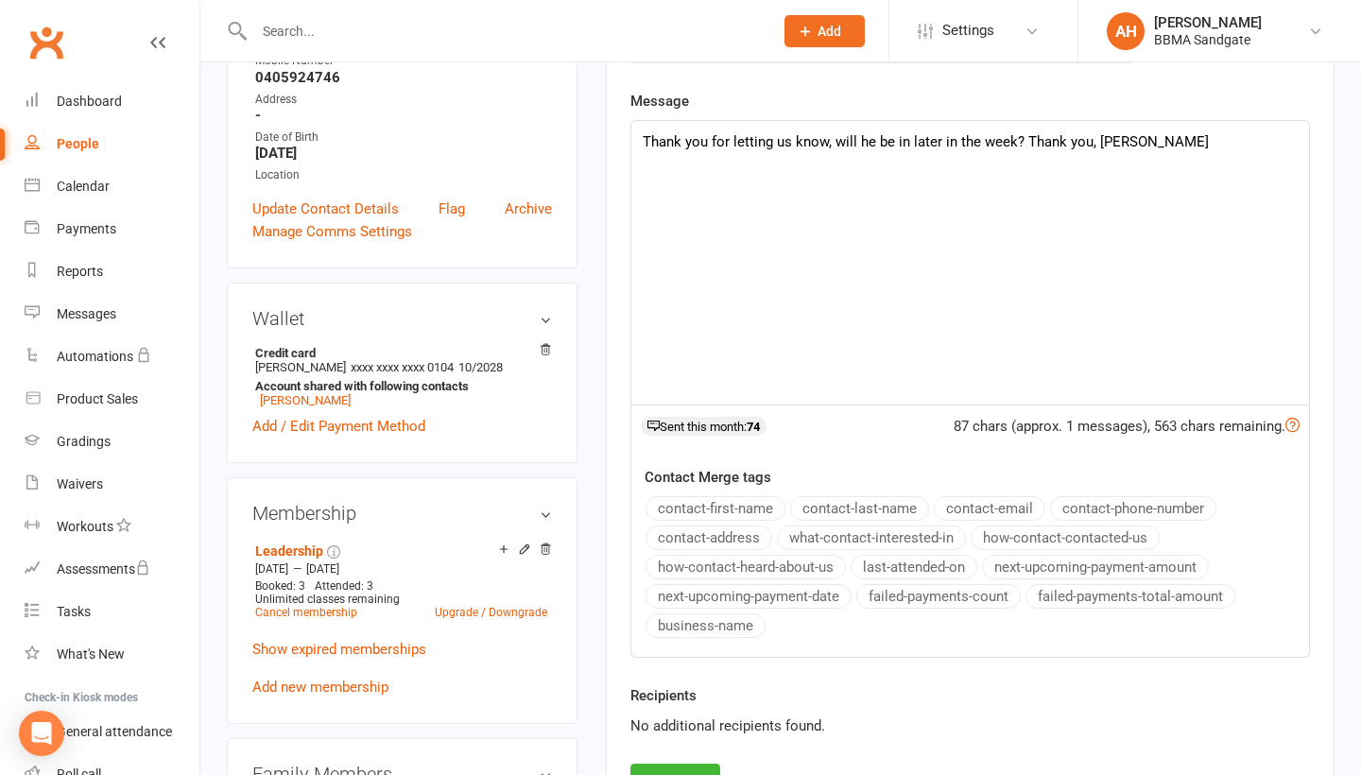
scroll to position [410, 0]
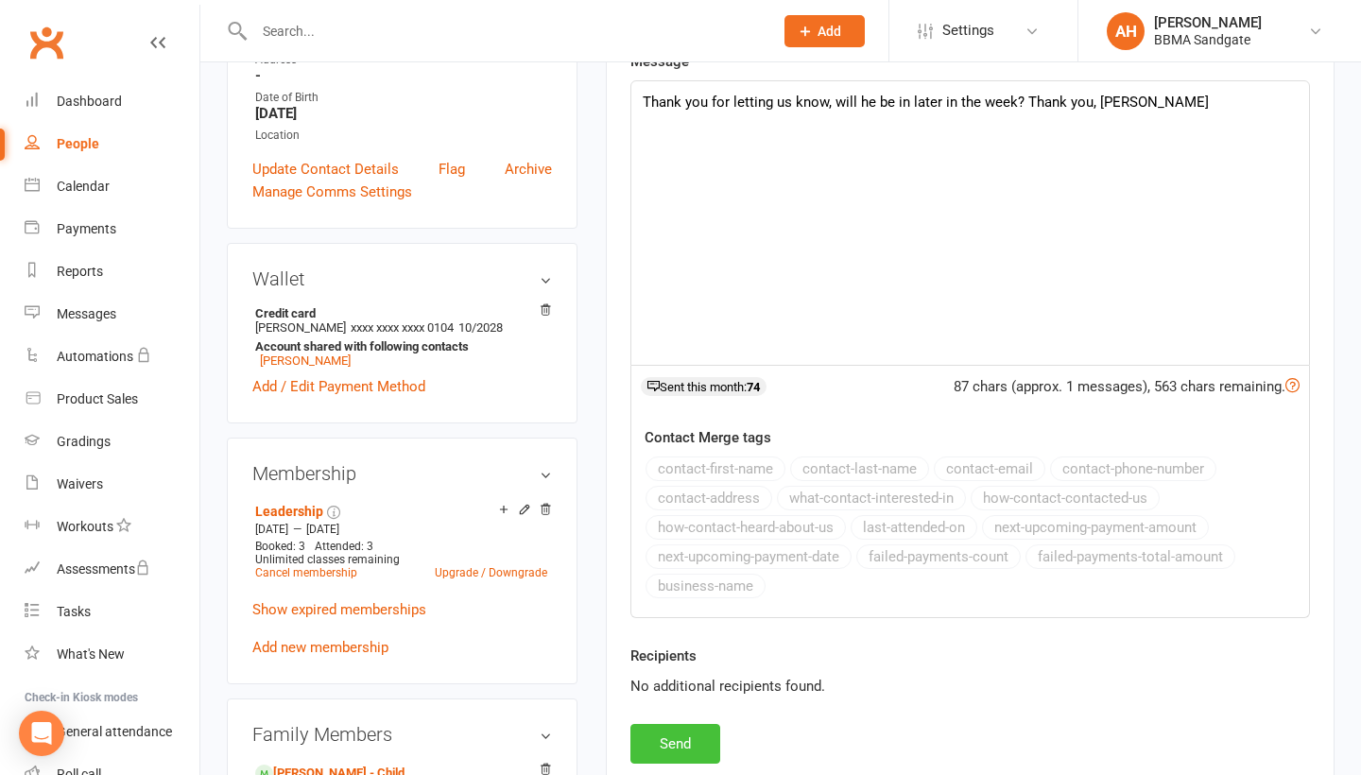
click at [695, 754] on button "Send" at bounding box center [675, 744] width 90 height 40
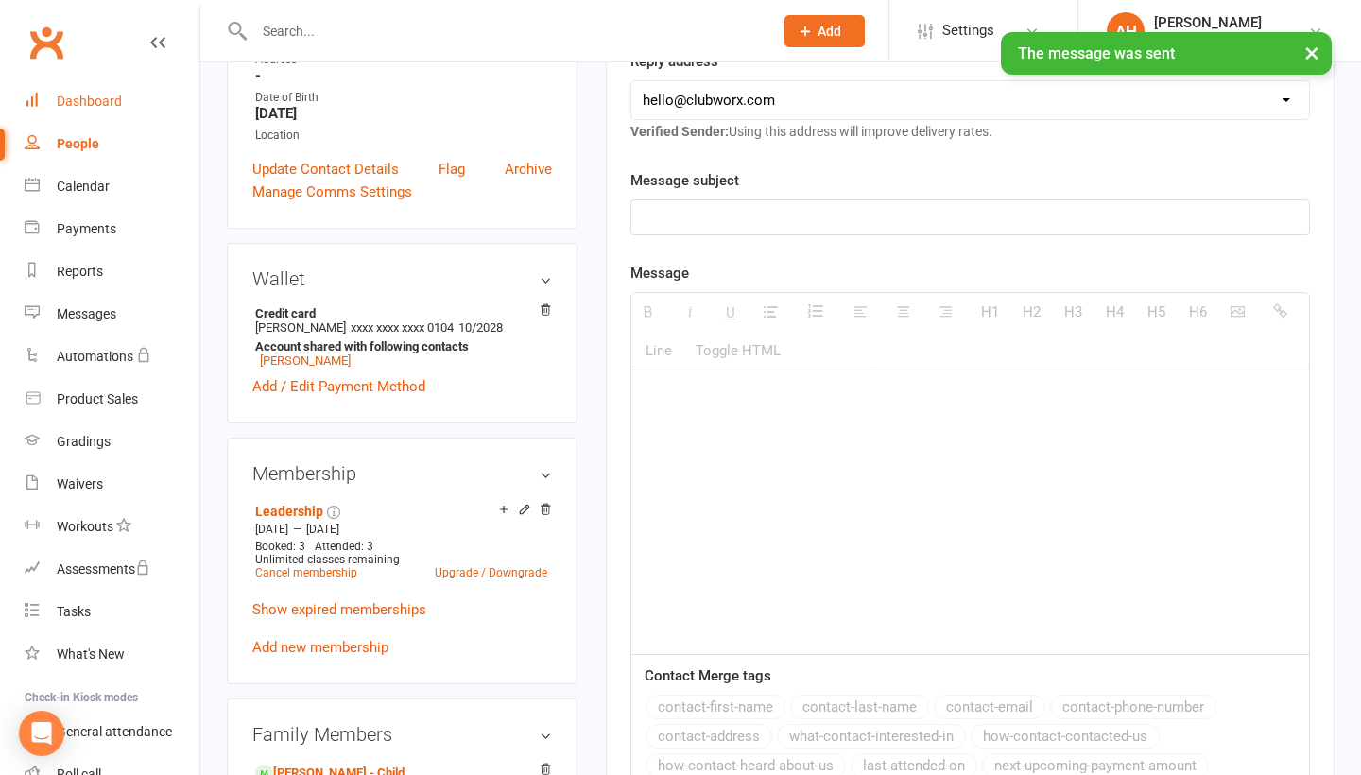
click at [148, 113] on link "Dashboard" at bounding box center [112, 101] width 175 height 43
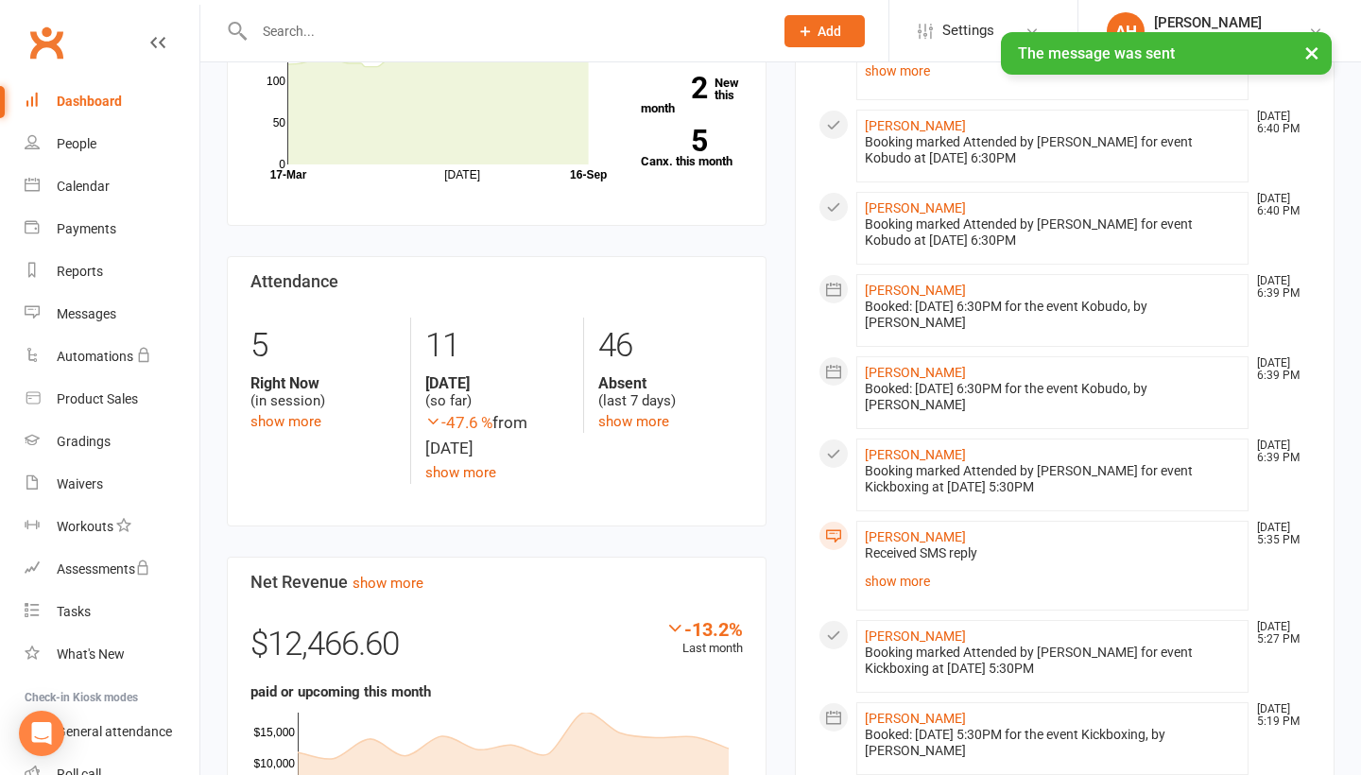
scroll to position [455, 0]
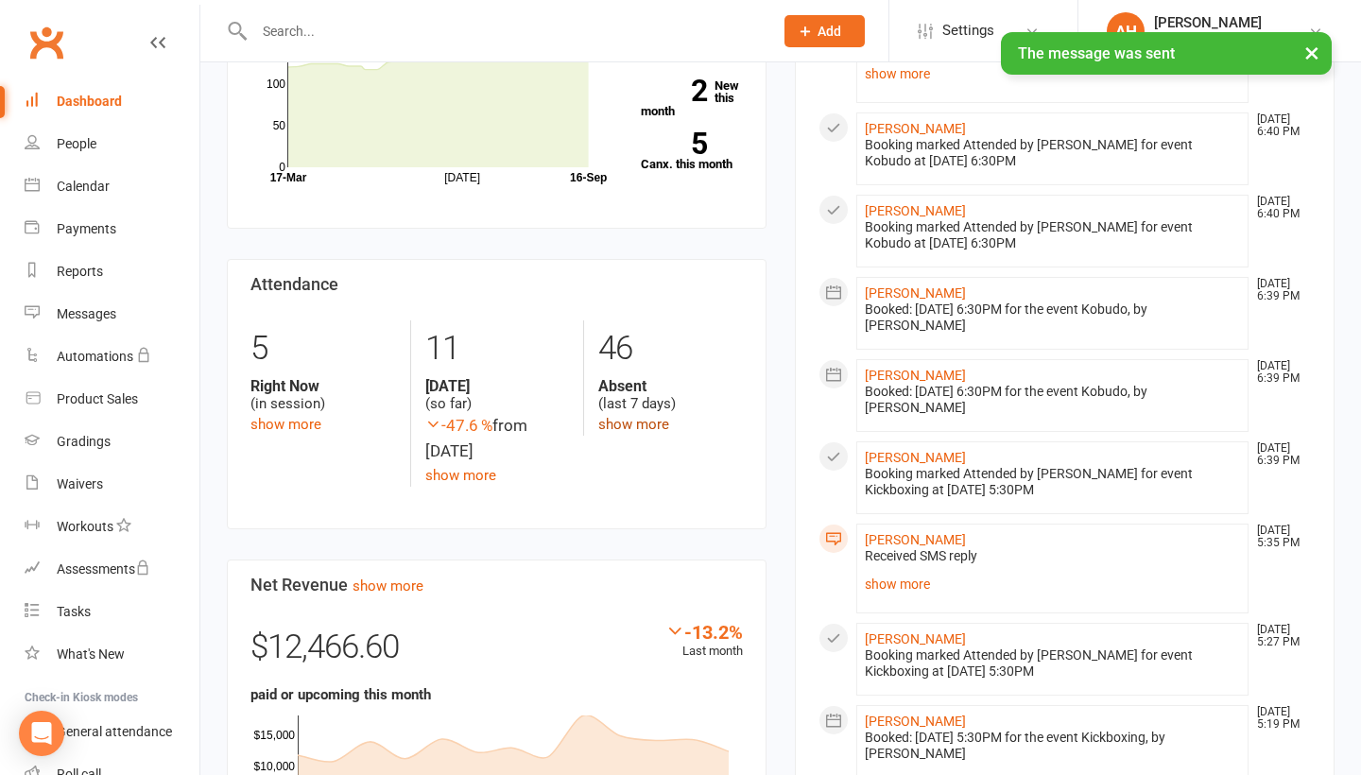
click at [644, 425] on link "show more" at bounding box center [633, 424] width 71 height 17
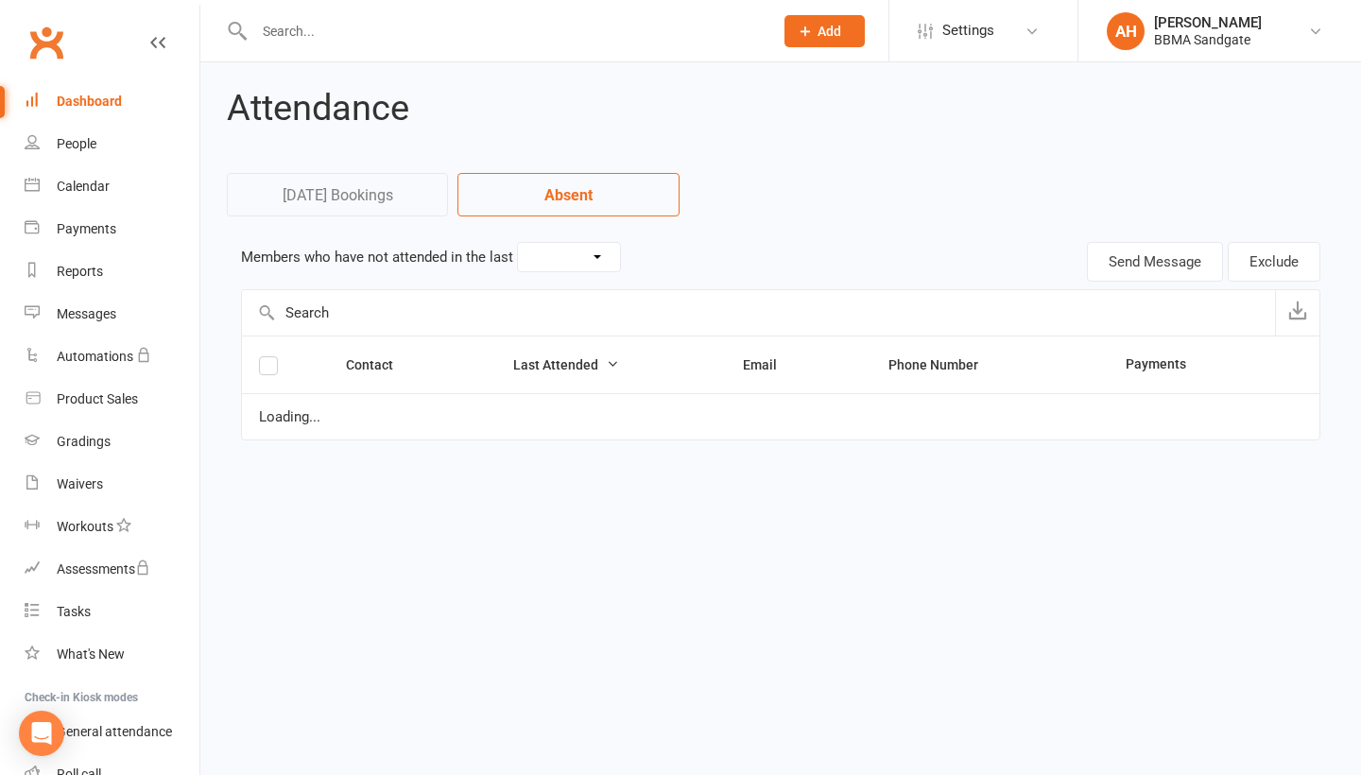
select select "7"
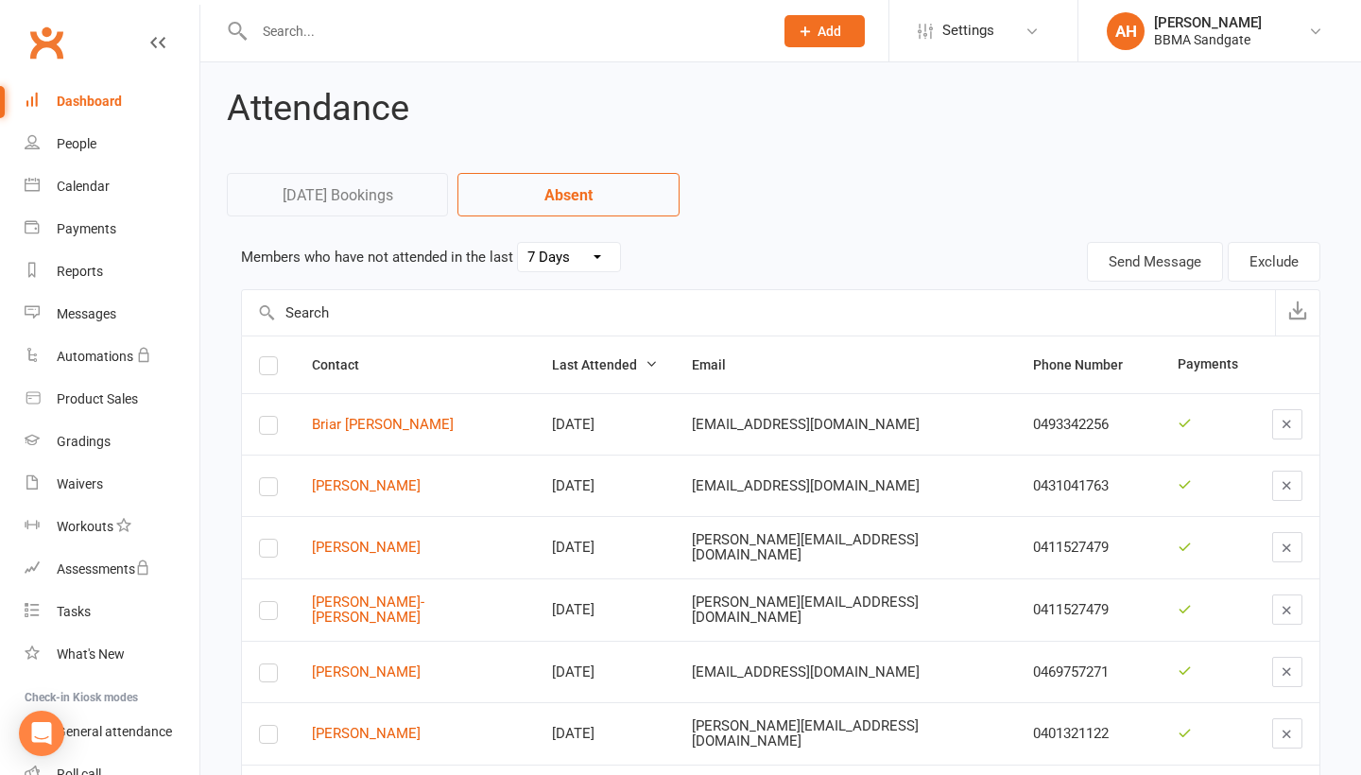
click at [115, 113] on link "Dashboard" at bounding box center [112, 101] width 175 height 43
